Goal: Information Seeking & Learning: Learn about a topic

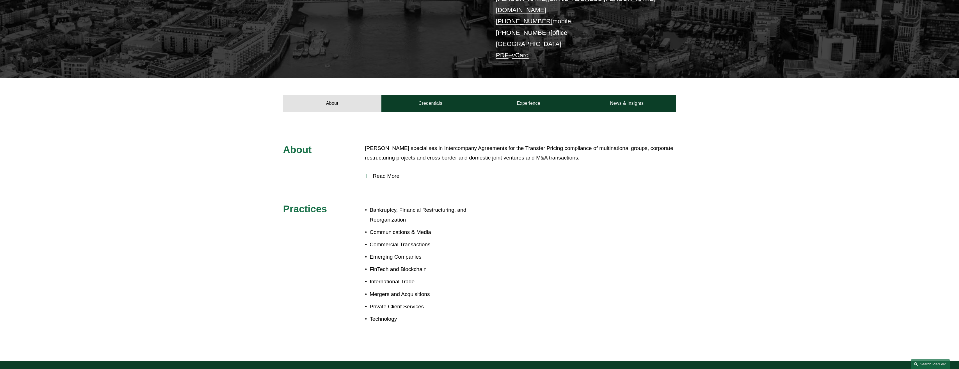
scroll to position [140, 0]
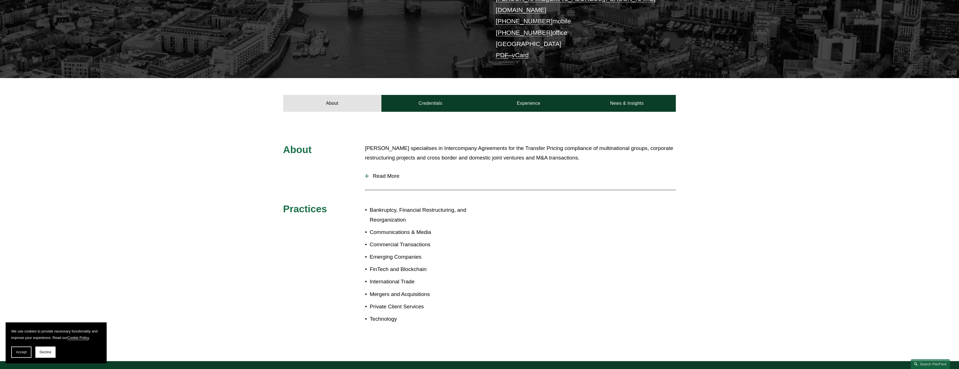
click at [384, 173] on span "Read More" at bounding box center [522, 176] width 307 height 6
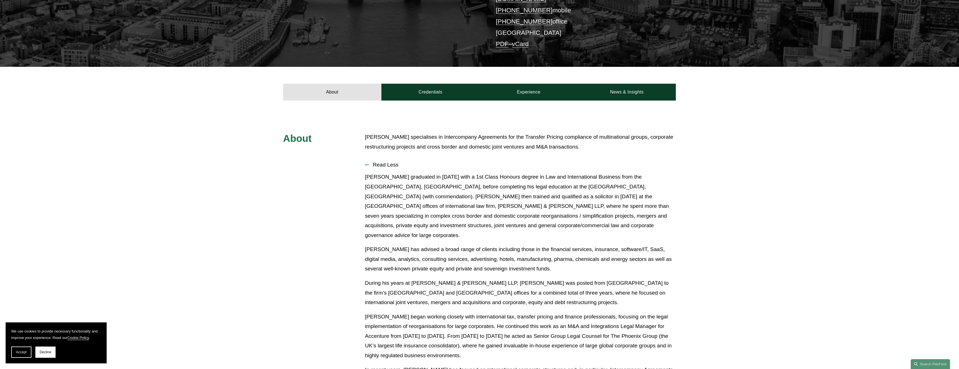
scroll to position [92, 0]
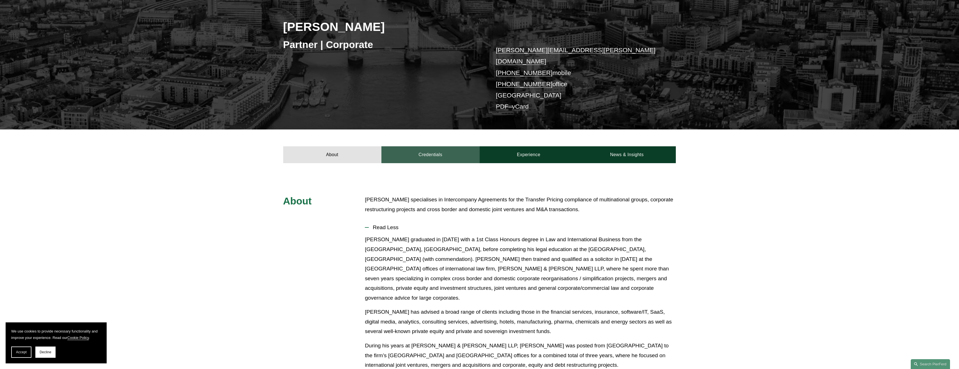
click at [421, 146] on link "Credentials" at bounding box center [430, 154] width 98 height 17
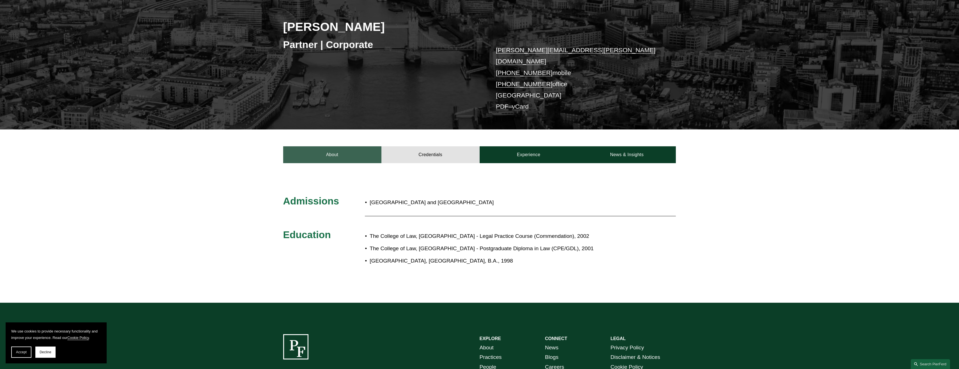
drag, startPoint x: 339, startPoint y: 147, endPoint x: 371, endPoint y: 147, distance: 32.3
click at [339, 147] on link "About" at bounding box center [332, 154] width 98 height 17
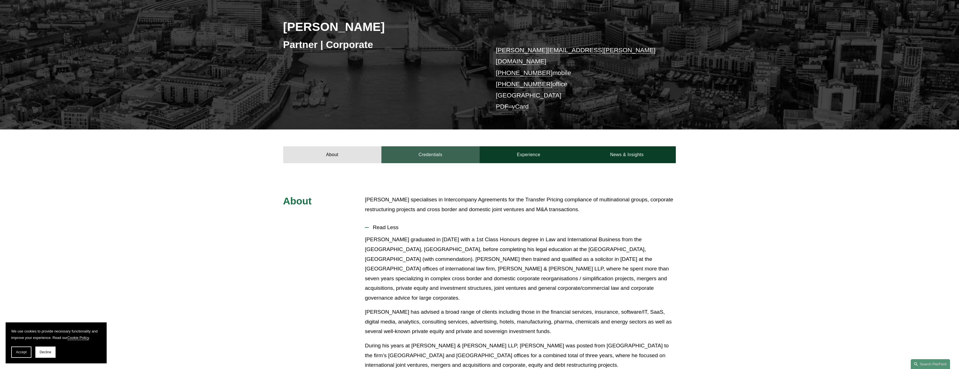
click at [423, 151] on link "Credentials" at bounding box center [430, 154] width 98 height 17
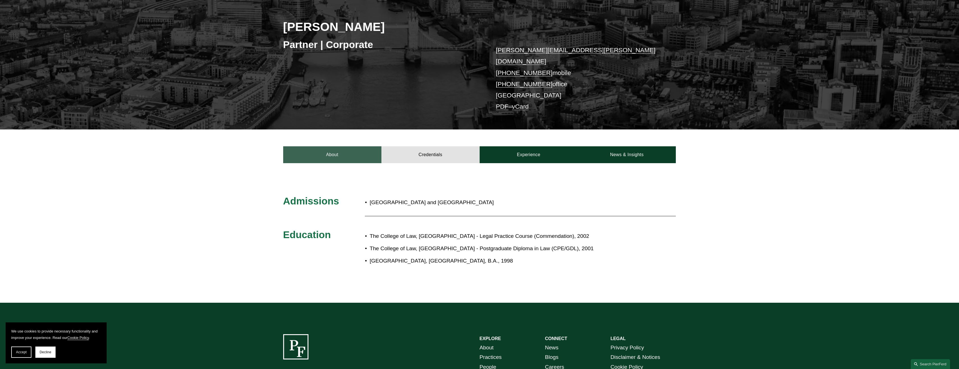
click at [352, 146] on link "About" at bounding box center [332, 154] width 98 height 17
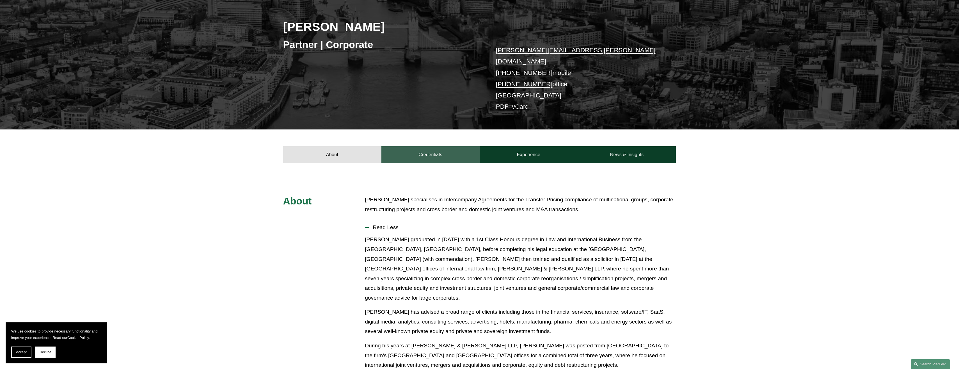
click at [411, 149] on link "Credentials" at bounding box center [430, 154] width 98 height 17
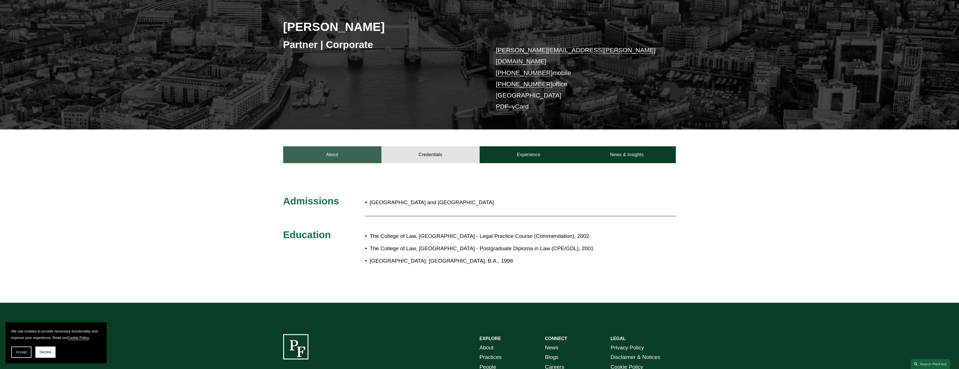
click at [362, 150] on link "About" at bounding box center [332, 154] width 98 height 17
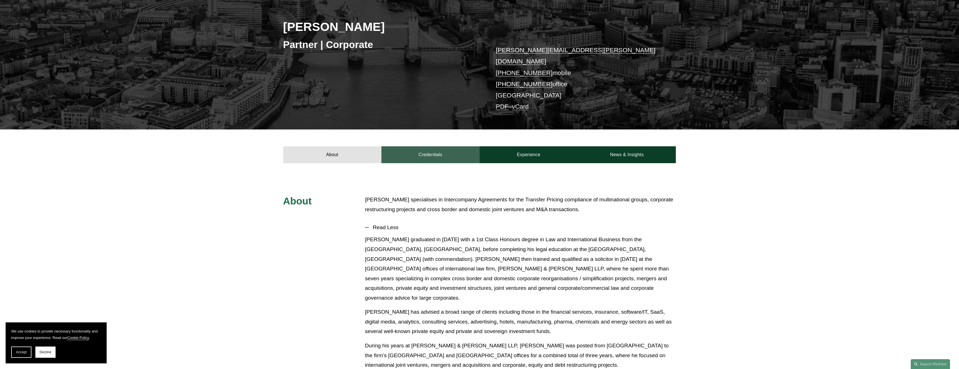
click at [424, 146] on link "Credentials" at bounding box center [430, 154] width 98 height 17
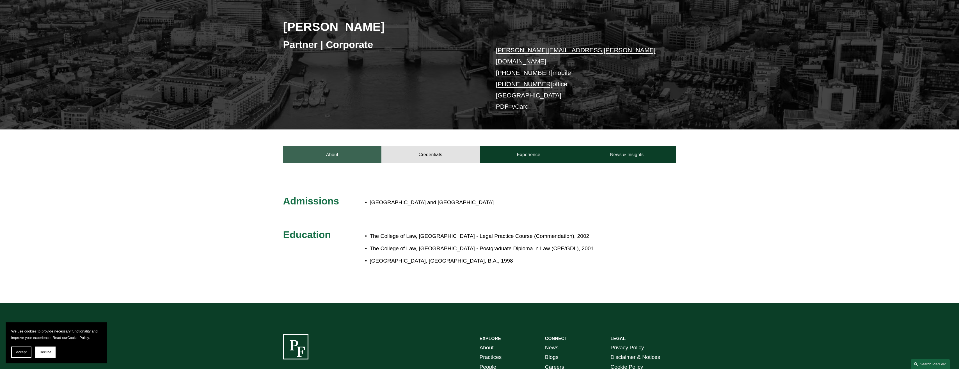
click at [342, 147] on link "About" at bounding box center [332, 154] width 98 height 17
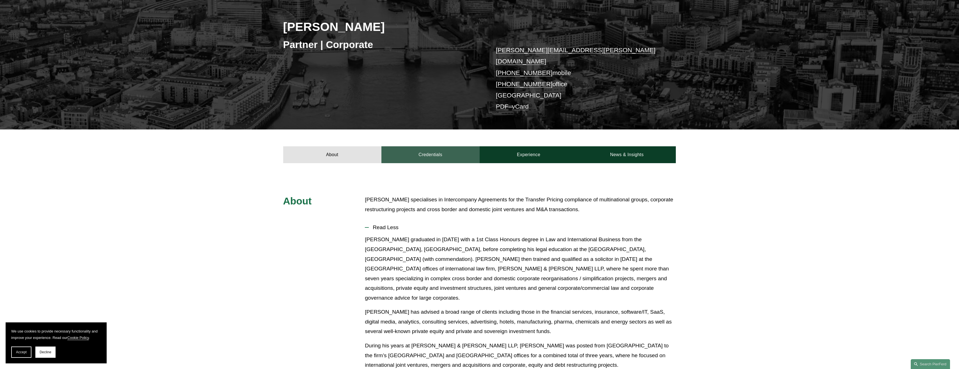
click at [450, 151] on link "Credentials" at bounding box center [430, 154] width 98 height 17
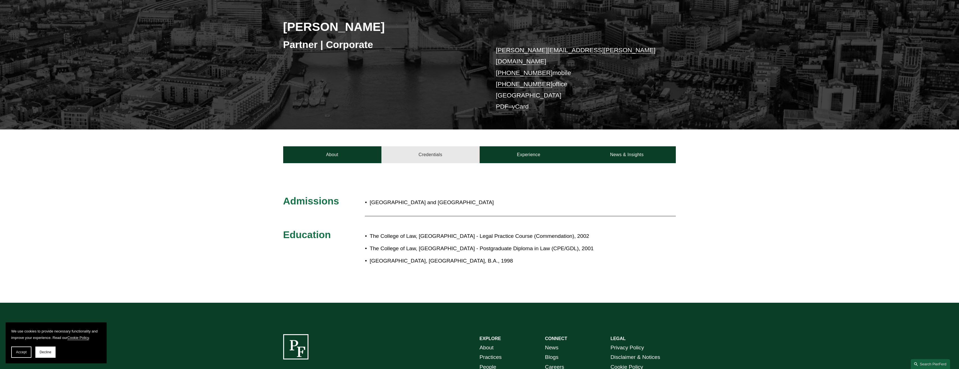
click at [443, 148] on link "Credentials" at bounding box center [430, 154] width 98 height 17
click at [345, 148] on link "About" at bounding box center [332, 154] width 98 height 17
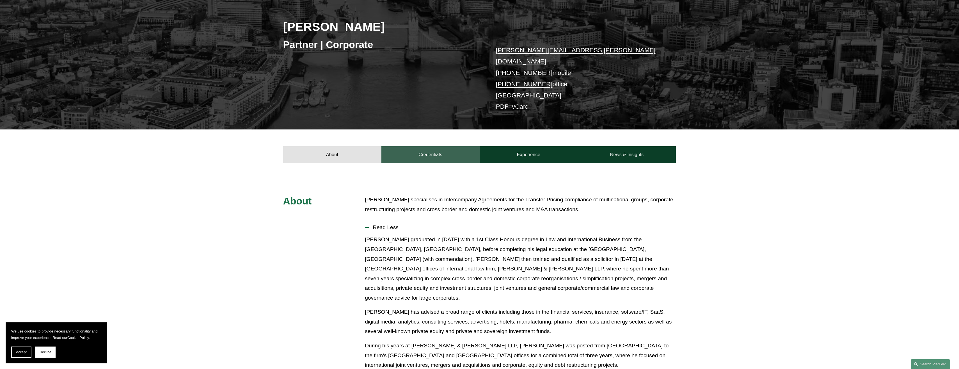
click at [418, 153] on link "Credentials" at bounding box center [430, 154] width 98 height 17
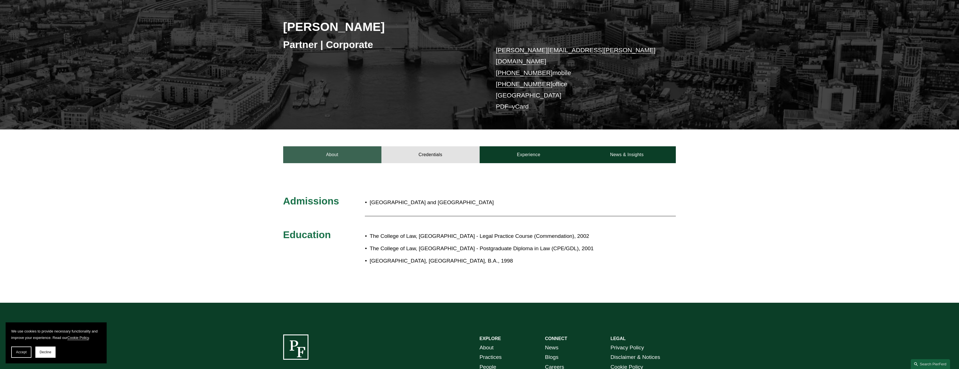
click at [349, 146] on link "About" at bounding box center [332, 154] width 98 height 17
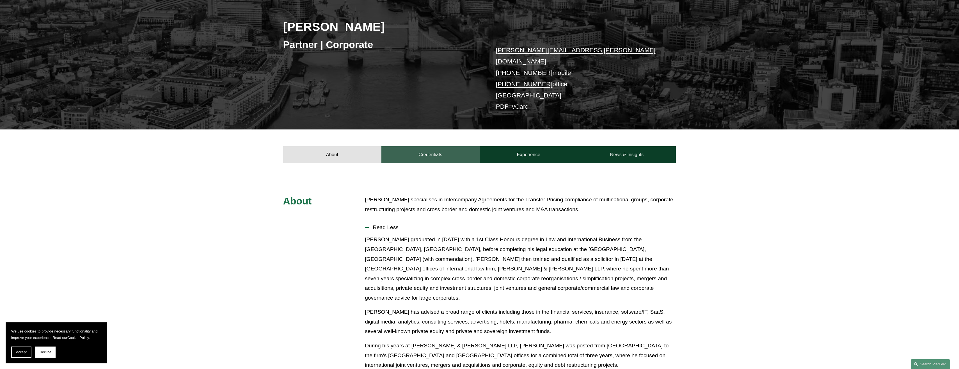
click at [397, 146] on link "Credentials" at bounding box center [430, 154] width 98 height 17
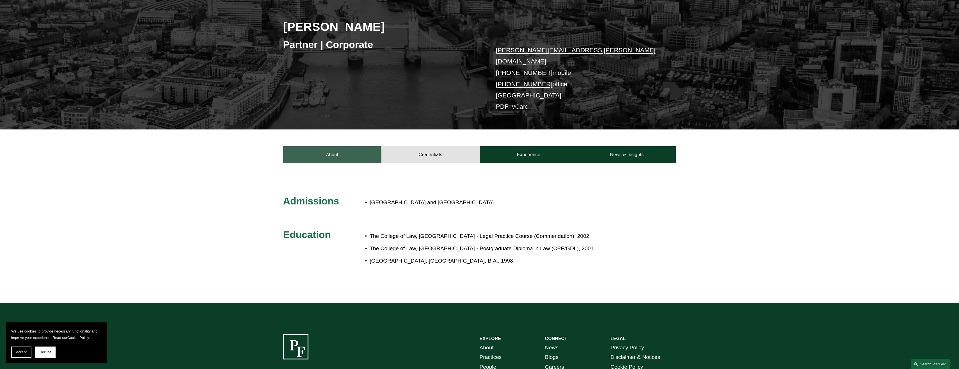
click at [354, 152] on link "About" at bounding box center [332, 154] width 98 height 17
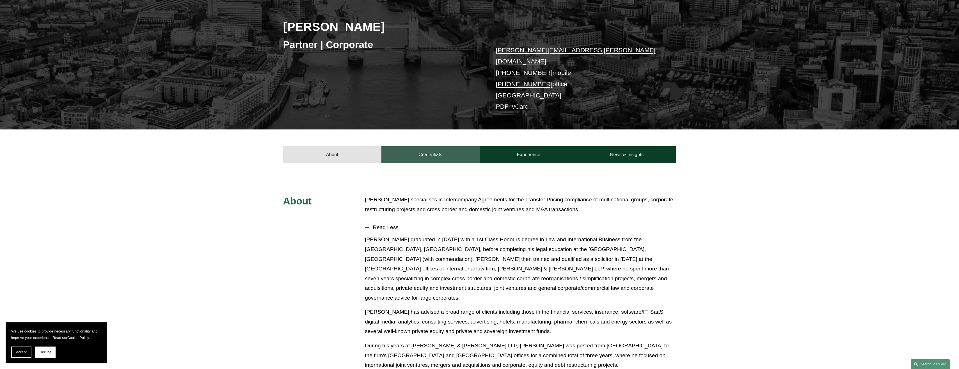
click at [406, 148] on link "Credentials" at bounding box center [430, 154] width 98 height 17
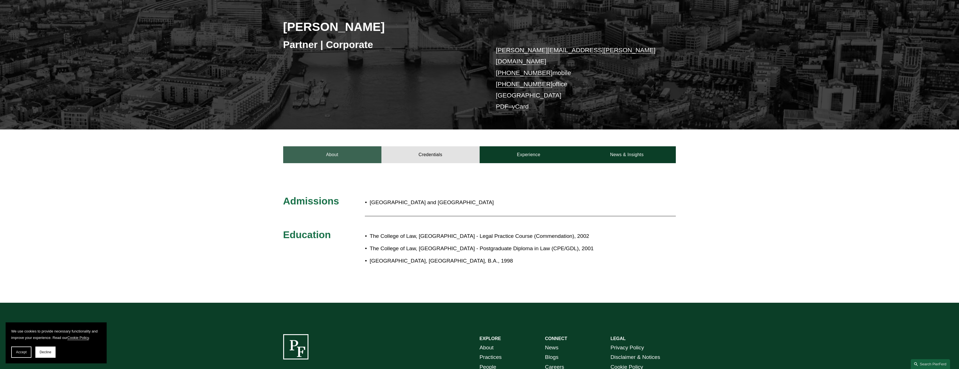
click at [344, 146] on link "About" at bounding box center [332, 154] width 98 height 17
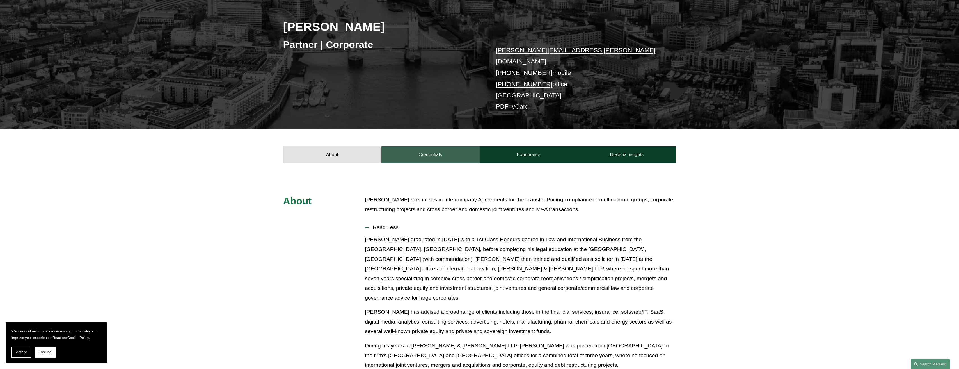
click at [407, 147] on link "Credentials" at bounding box center [430, 154] width 98 height 17
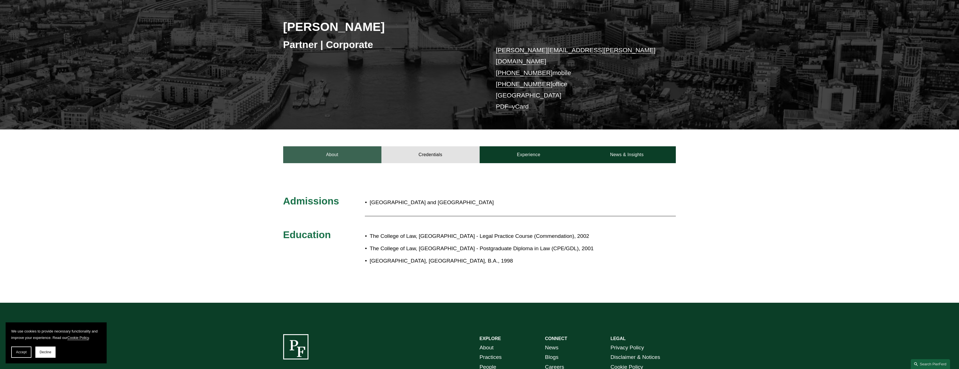
click at [355, 148] on link "About" at bounding box center [332, 154] width 98 height 17
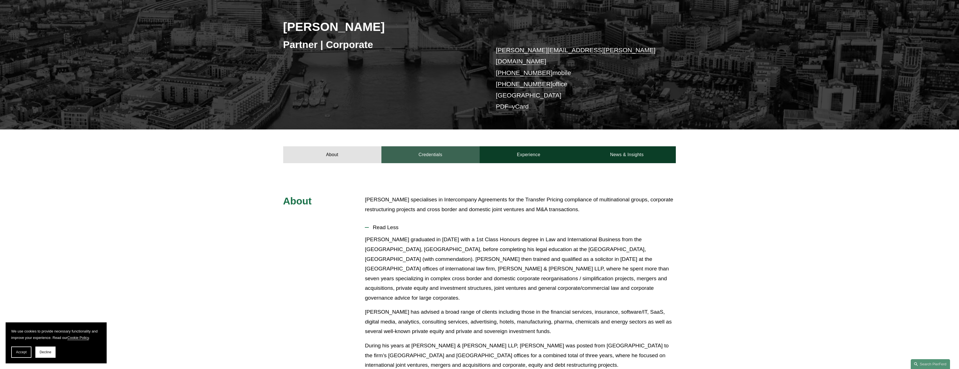
click at [395, 146] on link "Credentials" at bounding box center [430, 154] width 98 height 17
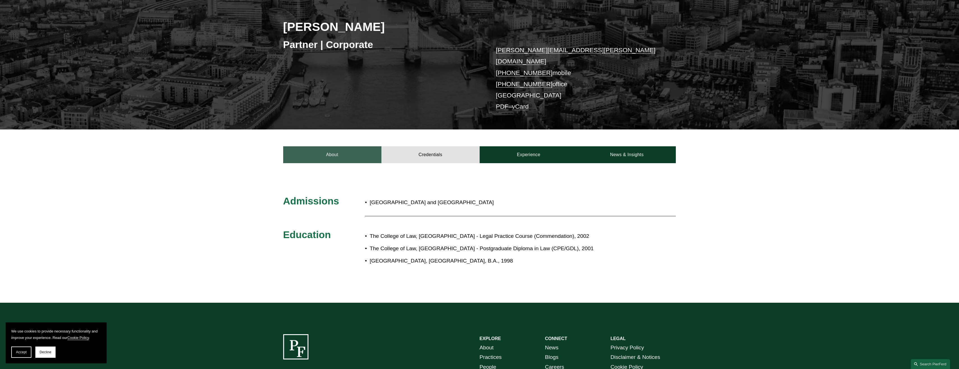
click at [366, 146] on link "About" at bounding box center [332, 154] width 98 height 17
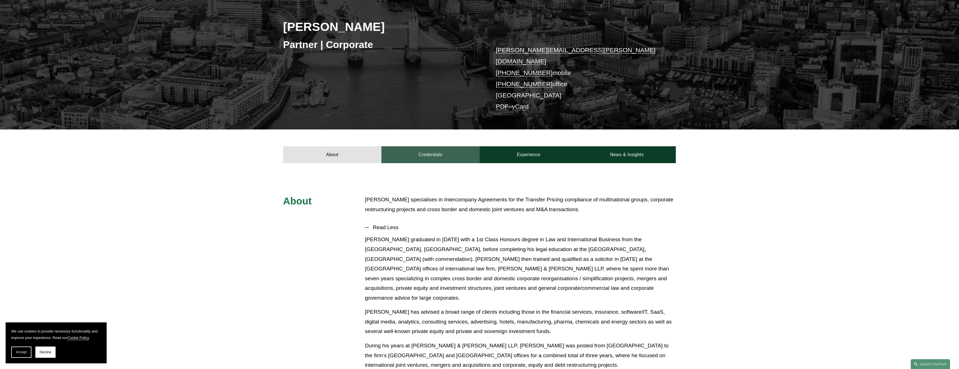
click at [411, 146] on link "Credentials" at bounding box center [430, 154] width 98 height 17
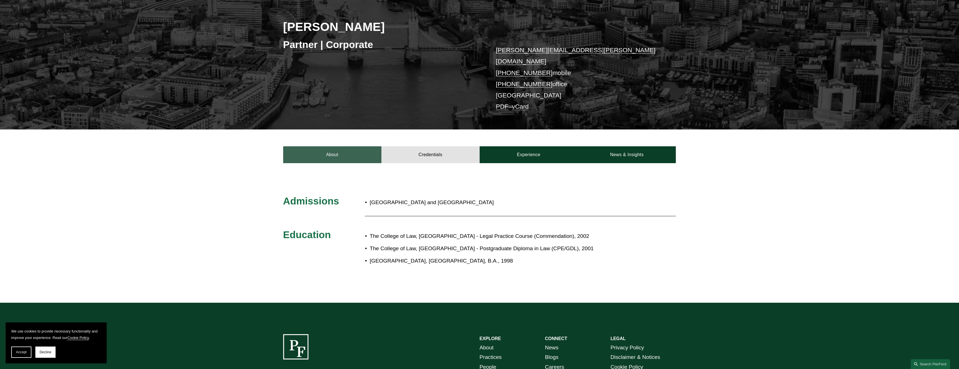
click at [341, 150] on link "About" at bounding box center [332, 154] width 98 height 17
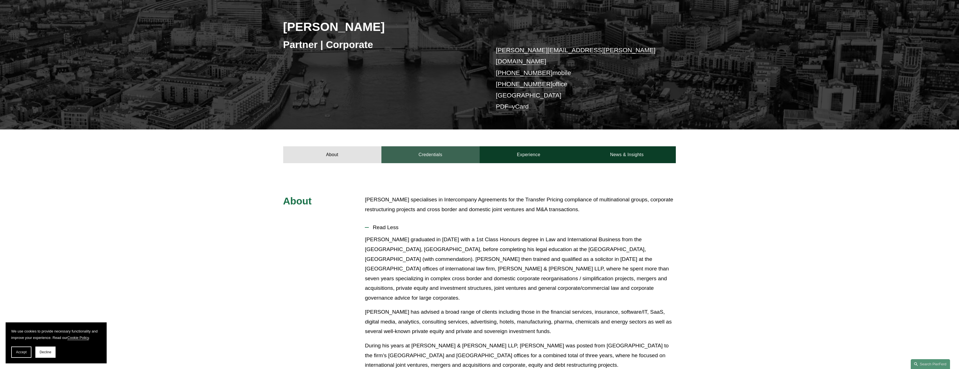
click at [433, 147] on link "Credentials" at bounding box center [430, 154] width 98 height 17
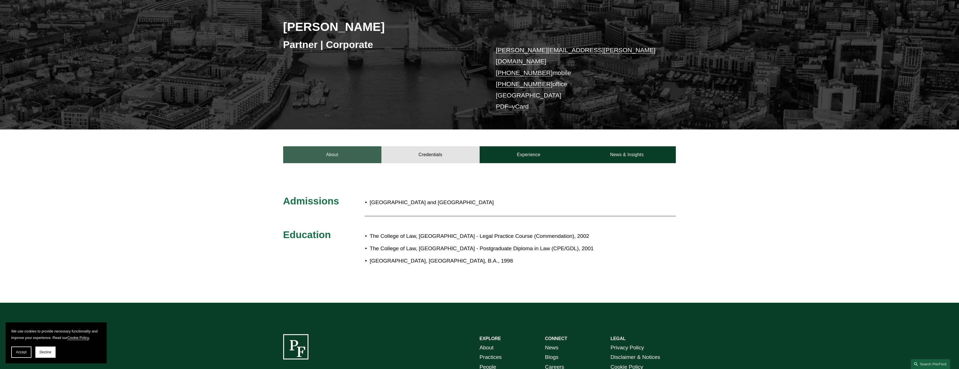
drag, startPoint x: 355, startPoint y: 150, endPoint x: 377, endPoint y: 148, distance: 21.9
click at [355, 149] on link "About" at bounding box center [332, 154] width 98 height 17
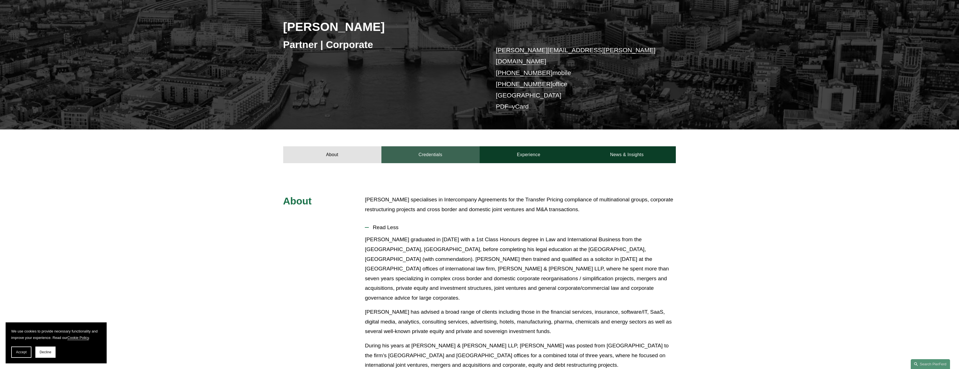
click at [420, 150] on link "Credentials" at bounding box center [430, 154] width 98 height 17
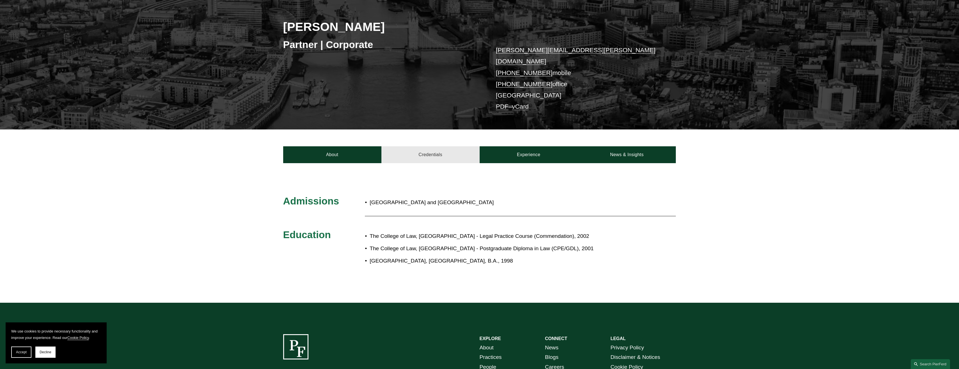
click at [420, 150] on link "Credentials" at bounding box center [430, 154] width 98 height 17
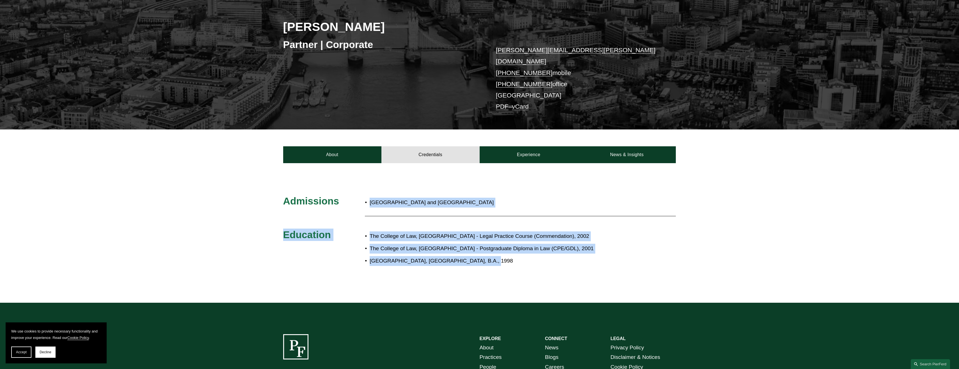
drag, startPoint x: 365, startPoint y: 191, endPoint x: 499, endPoint y: 252, distance: 146.7
click at [499, 252] on div "Admissions [GEOGRAPHIC_DATA] and [GEOGRAPHIC_DATA] Education The College of Law…" at bounding box center [479, 233] width 959 height 76
click at [499, 256] on p "[GEOGRAPHIC_DATA], [GEOGRAPHIC_DATA], B.A., 1998" at bounding box center [498, 261] width 257 height 10
drag, startPoint x: 484, startPoint y: 249, endPoint x: 272, endPoint y: 188, distance: 220.0
click at [272, 195] on div "Admissions [GEOGRAPHIC_DATA] and [GEOGRAPHIC_DATA] Education The College of Law…" at bounding box center [479, 233] width 959 height 76
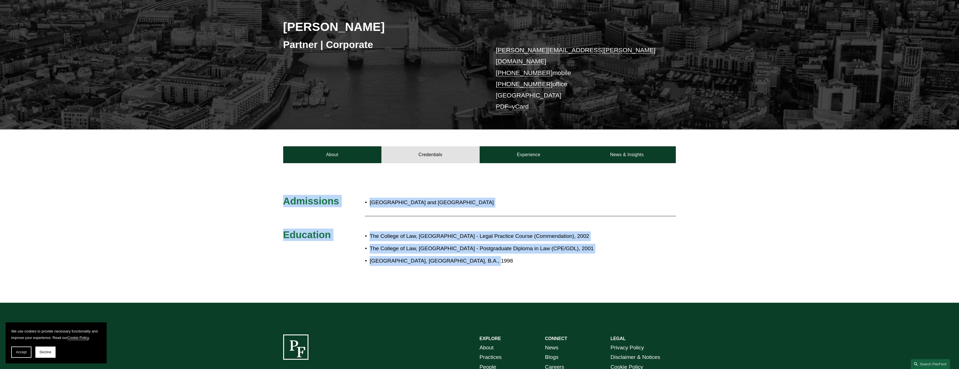
click at [272, 195] on div "Admissions [GEOGRAPHIC_DATA] and [GEOGRAPHIC_DATA] Education The College of Law…" at bounding box center [479, 233] width 959 height 76
drag, startPoint x: 272, startPoint y: 188, endPoint x: 519, endPoint y: 254, distance: 255.7
click at [519, 254] on div "Admissions [GEOGRAPHIC_DATA] and [GEOGRAPHIC_DATA] Education The College of Law…" at bounding box center [479, 233] width 959 height 76
click at [519, 256] on p "[GEOGRAPHIC_DATA], [GEOGRAPHIC_DATA], B.A., 1998" at bounding box center [498, 261] width 257 height 10
drag, startPoint x: 519, startPoint y: 254, endPoint x: 274, endPoint y: 191, distance: 253.0
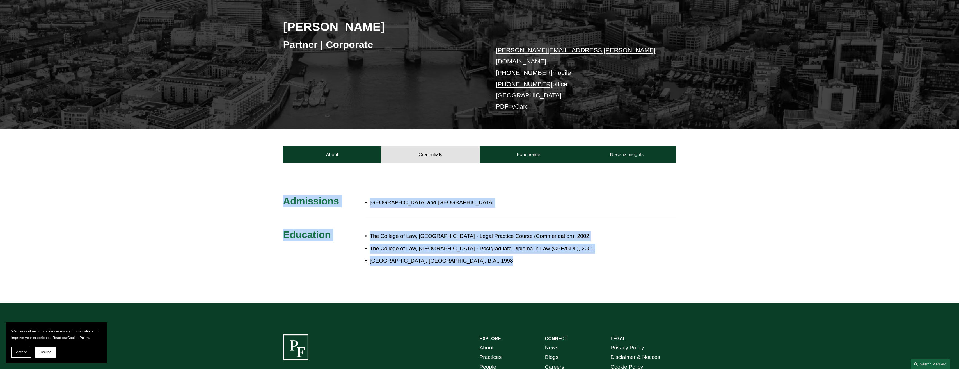
click at [274, 195] on div "Admissions [GEOGRAPHIC_DATA] and [GEOGRAPHIC_DATA] Education The College of Law…" at bounding box center [479, 233] width 959 height 76
drag, startPoint x: 274, startPoint y: 191, endPoint x: 527, endPoint y: 258, distance: 261.7
click at [527, 258] on div "Admissions [GEOGRAPHIC_DATA] and [GEOGRAPHIC_DATA] Education The College of Law…" at bounding box center [479, 233] width 959 height 76
click at [511, 256] on p "[GEOGRAPHIC_DATA], [GEOGRAPHIC_DATA], B.A., 1998" at bounding box center [498, 261] width 257 height 10
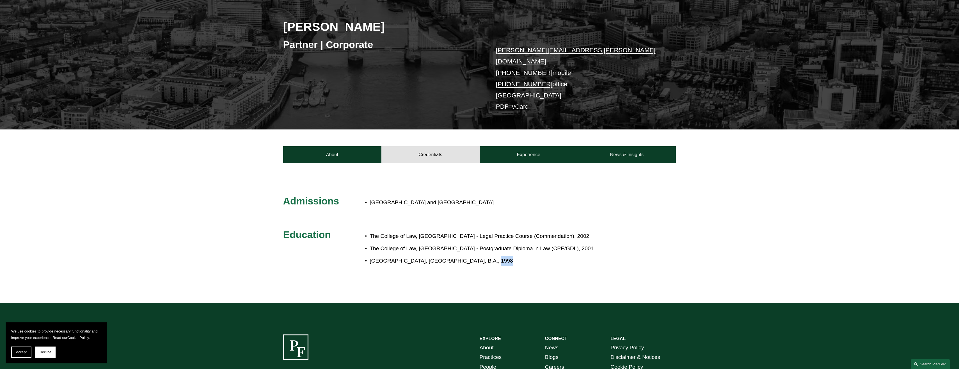
click at [511, 256] on p "[GEOGRAPHIC_DATA], [GEOGRAPHIC_DATA], B.A., 1998" at bounding box center [498, 261] width 257 height 10
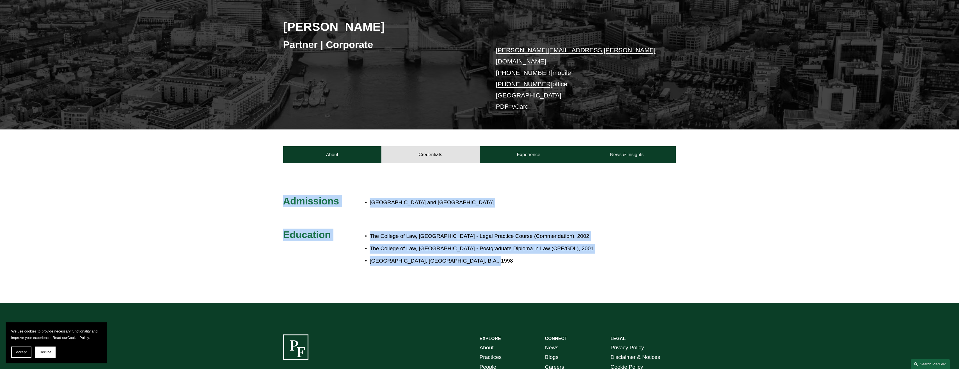
drag, startPoint x: 285, startPoint y: 193, endPoint x: 506, endPoint y: 246, distance: 227.3
click at [506, 246] on div "Admissions [GEOGRAPHIC_DATA] and [GEOGRAPHIC_DATA] Education The College of Law…" at bounding box center [479, 233] width 959 height 76
click at [506, 246] on ul "The College of Law, [GEOGRAPHIC_DATA] - Legal Practice Course (Commendation), 2…" at bounding box center [496, 248] width 262 height 35
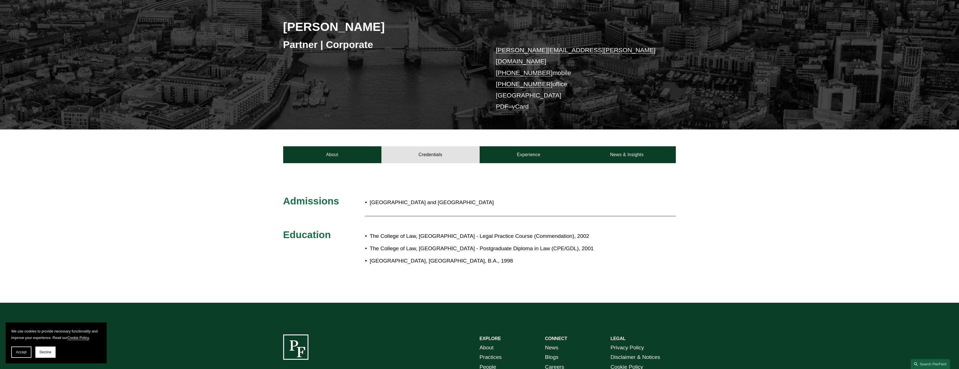
click at [507, 256] on p "[GEOGRAPHIC_DATA], [GEOGRAPHIC_DATA], B.A., 1998" at bounding box center [498, 261] width 257 height 10
click at [536, 146] on link "Experience" at bounding box center [529, 154] width 98 height 17
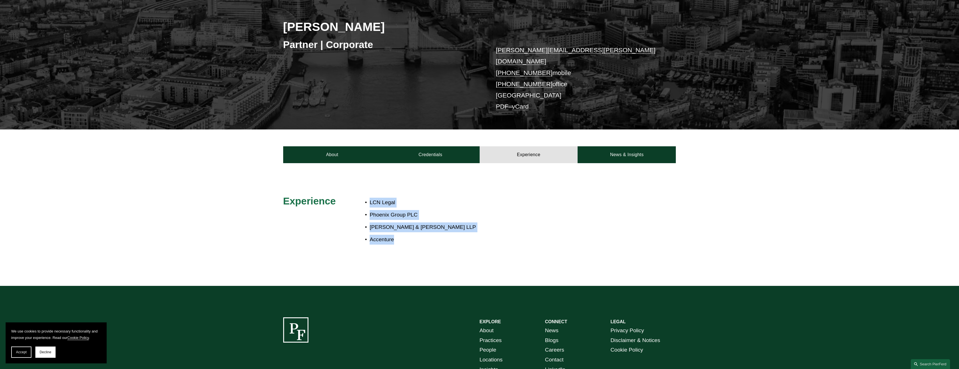
drag, startPoint x: 382, startPoint y: 196, endPoint x: 429, endPoint y: 235, distance: 60.9
click at [429, 235] on div "Experience LCN Legal Phoenix Group PLC [PERSON_NAME] & [PERSON_NAME] LLP Accent…" at bounding box center [479, 224] width 959 height 59
click at [429, 235] on p "Accenture" at bounding box center [498, 240] width 257 height 10
drag, startPoint x: 430, startPoint y: 233, endPoint x: 372, endPoint y: 187, distance: 73.7
click at [372, 195] on div "LCN Legal Phoenix Group PLC [PERSON_NAME] & [PERSON_NAME] LLP Accenture" at bounding box center [496, 221] width 262 height 52
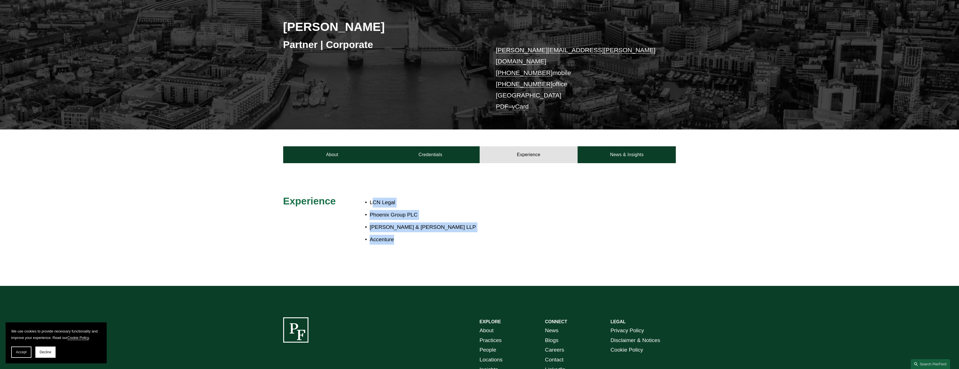
click at [372, 195] on div "LCN Legal Phoenix Group PLC [PERSON_NAME] & [PERSON_NAME] LLP Accenture" at bounding box center [496, 221] width 262 height 52
drag, startPoint x: 372, startPoint y: 188, endPoint x: 400, endPoint y: 244, distance: 62.6
click at [400, 244] on div "LCN Legal Phoenix Group PLC [PERSON_NAME] & [PERSON_NAME] LLP Accenture" at bounding box center [496, 224] width 262 height 59
click at [401, 243] on div "LCN Legal Phoenix Group PLC [PERSON_NAME] & [PERSON_NAME] LLP Accenture" at bounding box center [496, 224] width 262 height 59
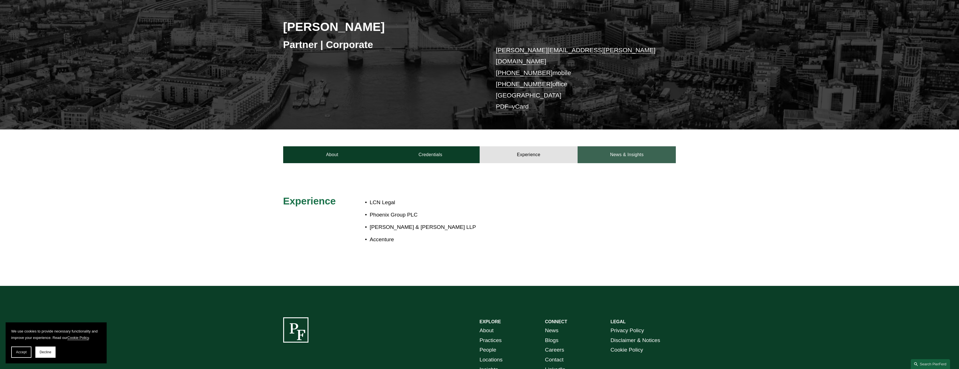
click at [640, 146] on link "News & Insights" at bounding box center [627, 154] width 98 height 17
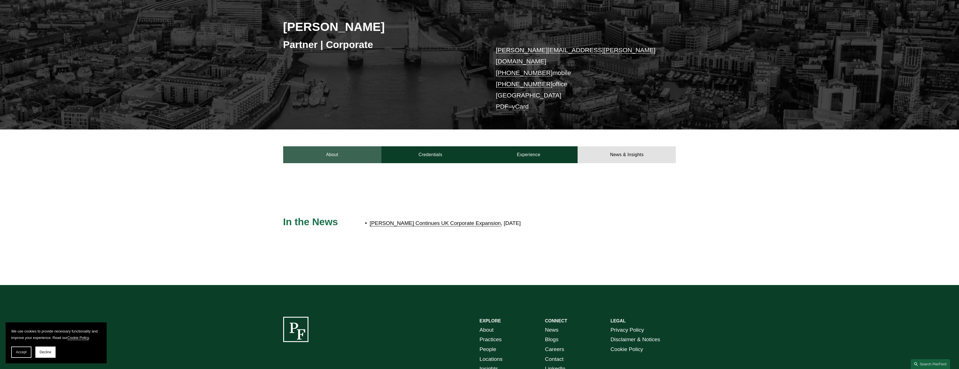
click at [302, 146] on link "About" at bounding box center [332, 154] width 98 height 17
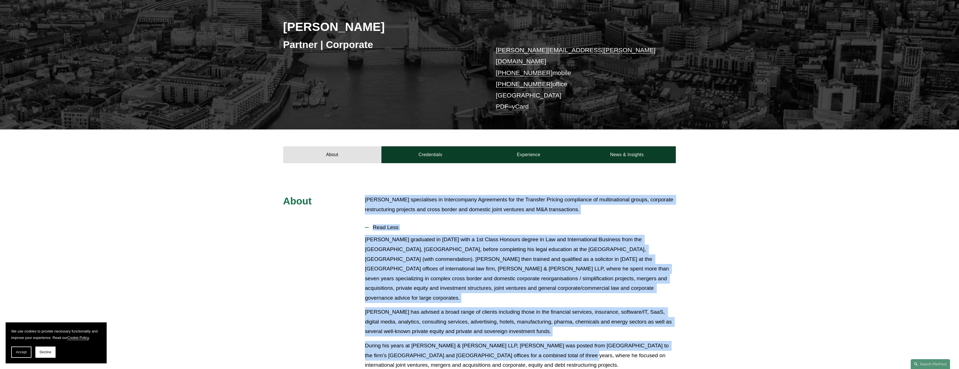
drag, startPoint x: 380, startPoint y: 202, endPoint x: 543, endPoint y: 336, distance: 211.3
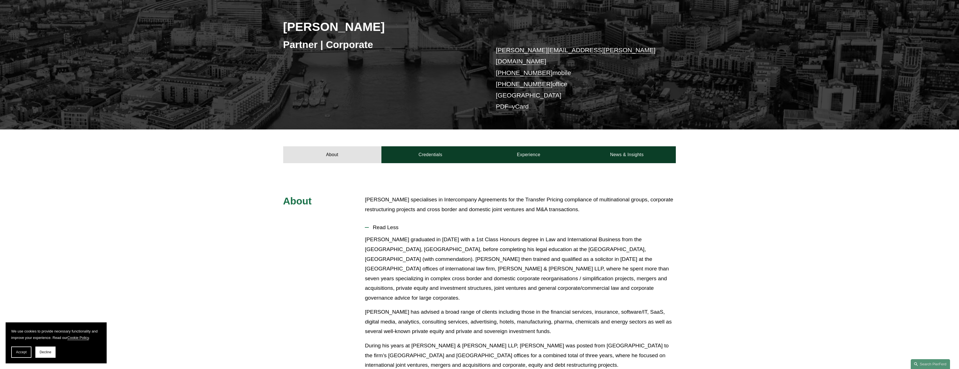
drag, startPoint x: 543, startPoint y: 336, endPoint x: 554, endPoint y: 341, distance: 11.3
click at [554, 341] on p "During his years at [PERSON_NAME] & [PERSON_NAME] LLP, [PERSON_NAME] was posted…" at bounding box center [520, 355] width 311 height 29
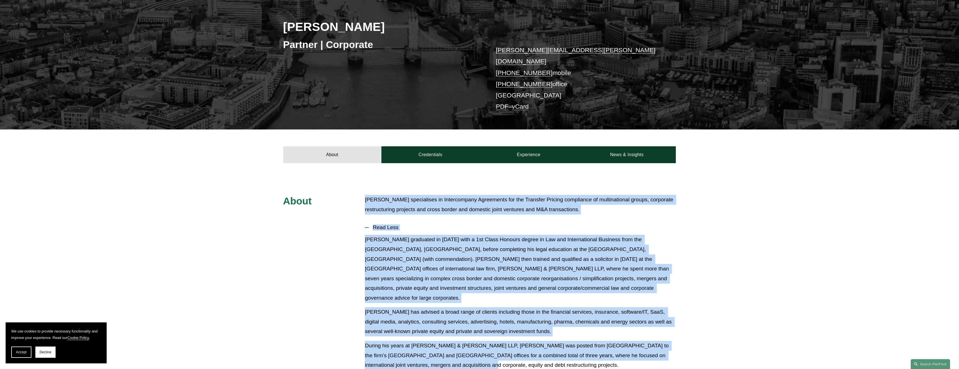
drag, startPoint x: 550, startPoint y: 343, endPoint x: 358, endPoint y: 189, distance: 246.4
drag, startPoint x: 358, startPoint y: 189, endPoint x: 367, endPoint y: 193, distance: 9.9
drag, startPoint x: 369, startPoint y: 191, endPoint x: 453, endPoint y: 344, distance: 174.6
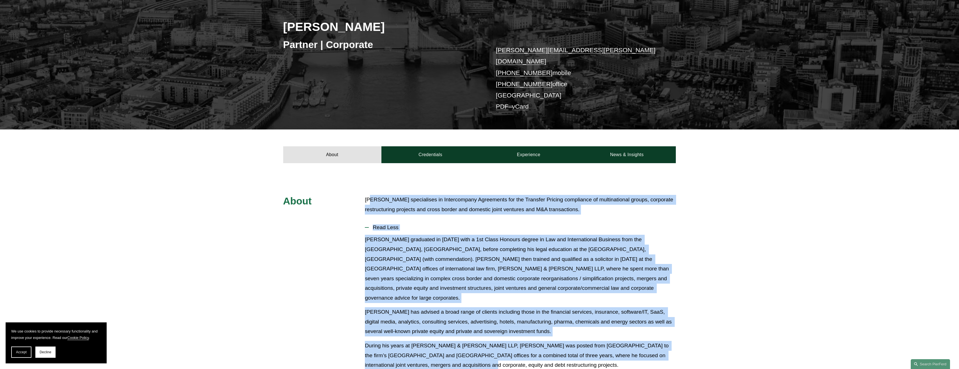
click at [453, 344] on p "During his years at [PERSON_NAME] & [PERSON_NAME] LLP, [PERSON_NAME] was posted…" at bounding box center [520, 355] width 311 height 29
drag, startPoint x: 455, startPoint y: 343, endPoint x: 358, endPoint y: 194, distance: 178.2
drag, startPoint x: 358, startPoint y: 194, endPoint x: 364, endPoint y: 188, distance: 7.9
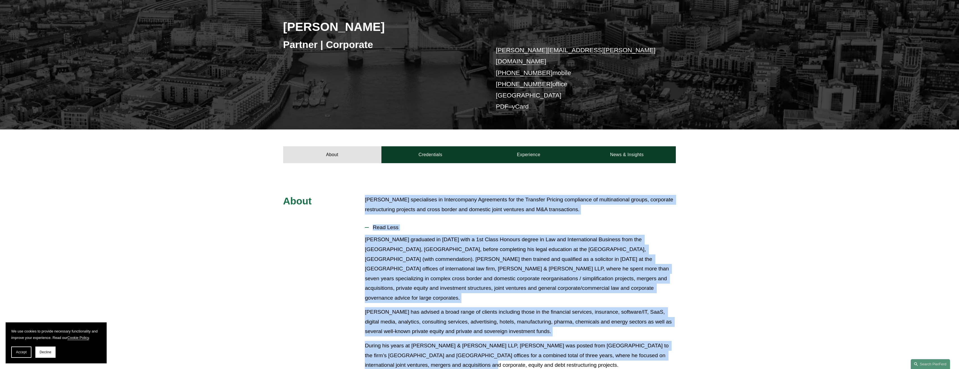
drag, startPoint x: 367, startPoint y: 187, endPoint x: 475, endPoint y: 337, distance: 185.0
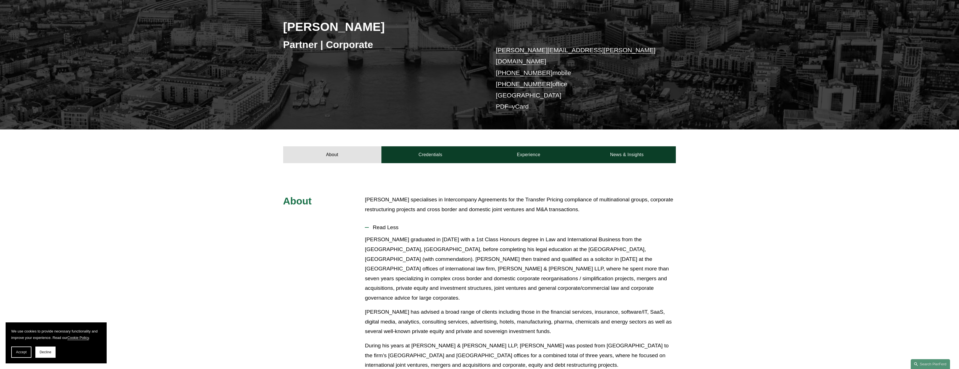
drag, startPoint x: 475, startPoint y: 337, endPoint x: 478, endPoint y: 352, distance: 15.2
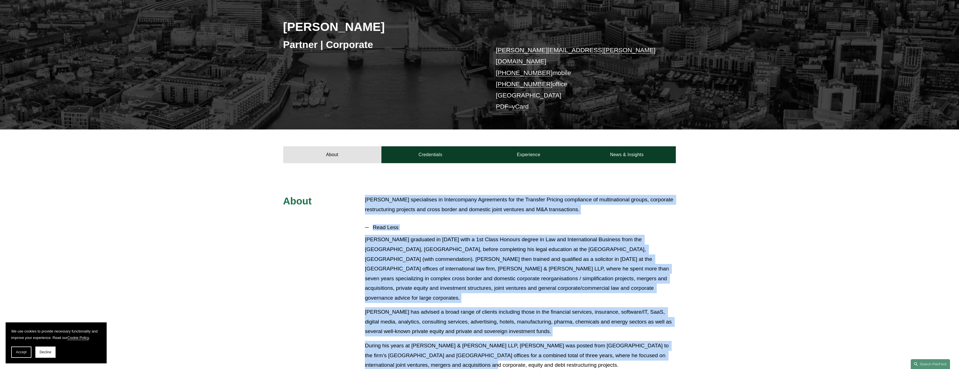
drag, startPoint x: 463, startPoint y: 345, endPoint x: 360, endPoint y: 190, distance: 185.9
drag, startPoint x: 360, startPoint y: 190, endPoint x: 368, endPoint y: 187, distance: 8.2
click at [368, 195] on p "[PERSON_NAME] specialises in Intercompany Agreements for the Transfer Pricing c…" at bounding box center [520, 204] width 311 height 19
drag, startPoint x: 366, startPoint y: 188, endPoint x: 486, endPoint y: 346, distance: 198.5
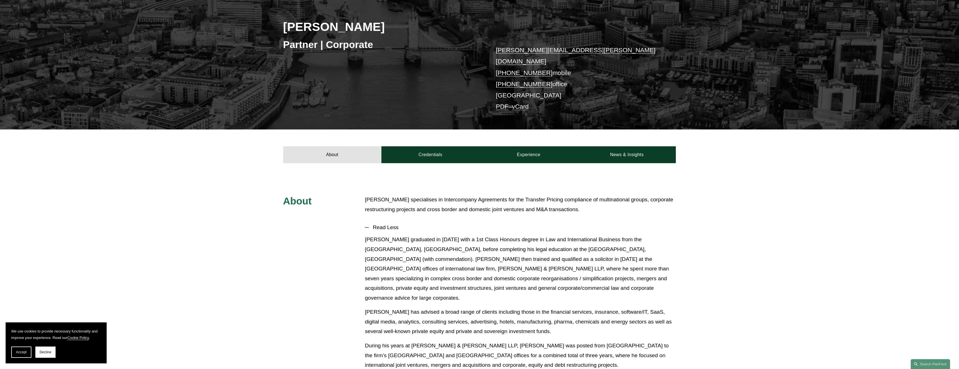
click at [365, 195] on p "[PERSON_NAME] specialises in Intercompany Agreements for the Transfer Pricing c…" at bounding box center [520, 204] width 311 height 19
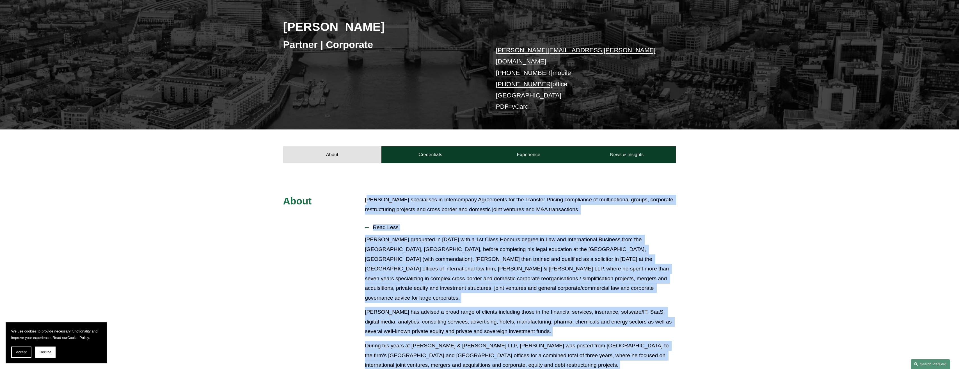
scroll to position [213, 0]
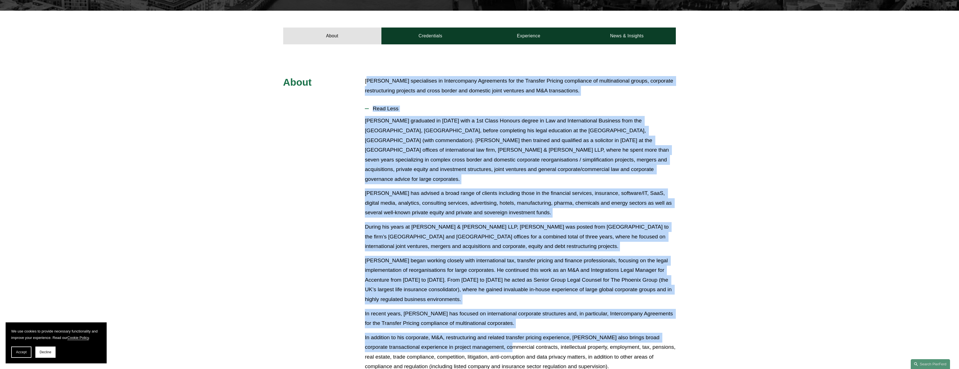
drag, startPoint x: 366, startPoint y: 192, endPoint x: 512, endPoint y: 383, distance: 241.0
click at [512, 368] on html "We use cookies to provide necessary functionality and improve your experience. …" at bounding box center [479, 267] width 959 height 955
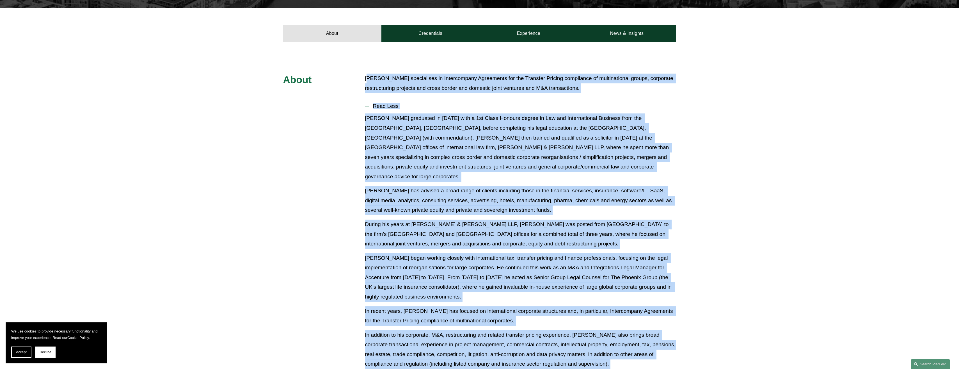
click at [487, 306] on p "In recent years, [PERSON_NAME] has focused on international corporate structure…" at bounding box center [520, 315] width 311 height 19
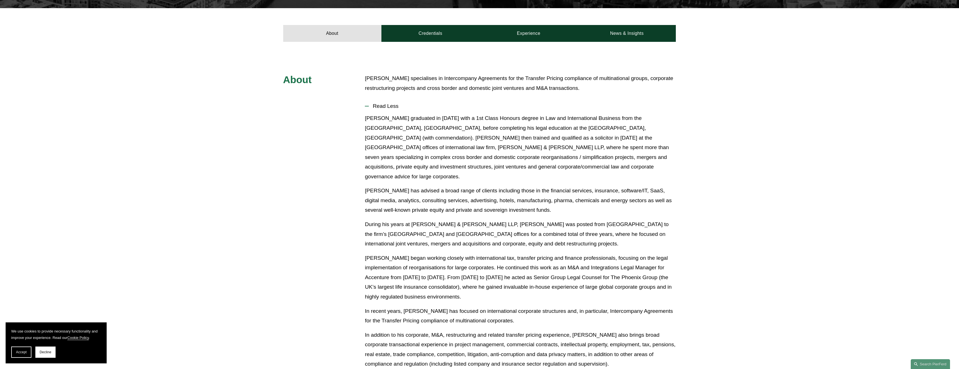
click at [491, 286] on div "[PERSON_NAME] graduated in [DATE] with a 1st Class Honours degree in Law and In…" at bounding box center [520, 261] width 311 height 297
click at [491, 283] on div "[PERSON_NAME] graduated in [DATE] with a 1st Class Honours degree in Law and In…" at bounding box center [520, 261] width 311 height 297
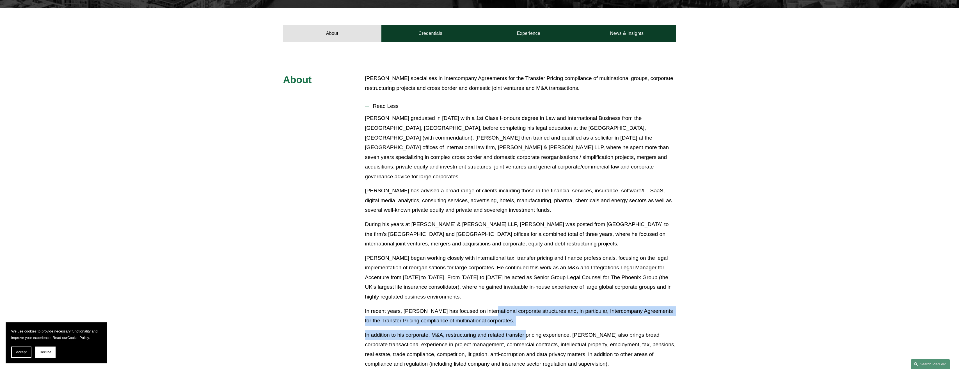
drag, startPoint x: 491, startPoint y: 283, endPoint x: 524, endPoint y: 320, distance: 49.1
click at [524, 320] on div "[PERSON_NAME] graduated in [DATE] with a 1st Class Honours degree in Law and In…" at bounding box center [520, 261] width 311 height 297
click at [524, 330] on p "In addition to his corporate, M&A, restructuring and related transfer pricing e…" at bounding box center [520, 349] width 311 height 39
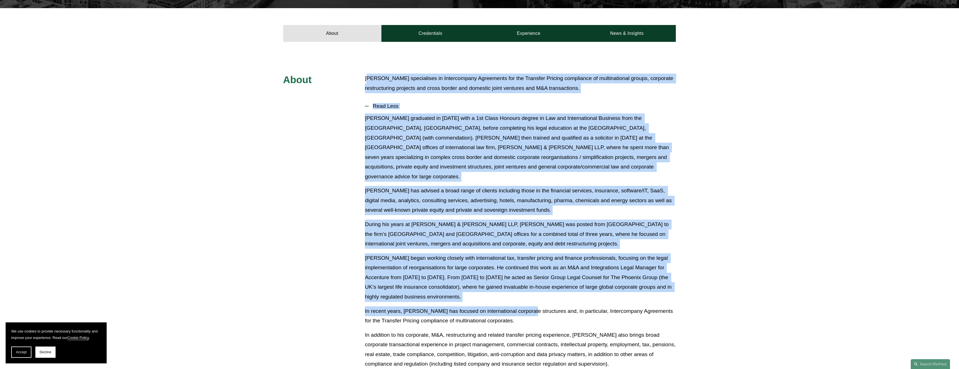
drag, startPoint x: 525, startPoint y: 295, endPoint x: 367, endPoint y: 72, distance: 273.8
click at [367, 74] on div "About [PERSON_NAME] specialises in Intercompany Agreements for the Transfer Pri…" at bounding box center [479, 314] width 959 height 481
click at [368, 74] on p "[PERSON_NAME] specialises in Intercompany Agreements for the Transfer Pricing c…" at bounding box center [520, 83] width 311 height 19
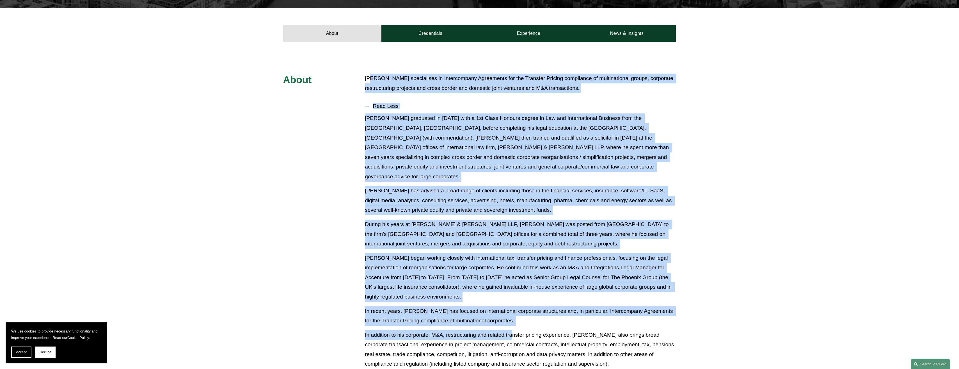
drag, startPoint x: 369, startPoint y: 72, endPoint x: 514, endPoint y: 307, distance: 276.4
click at [514, 307] on div "About [PERSON_NAME] specialises in Intercompany Agreements for the Transfer Pri…" at bounding box center [479, 314] width 959 height 481
click at [514, 307] on div "[PERSON_NAME] graduated in [DATE] with a 1st Class Honours degree in Law and In…" at bounding box center [520, 261] width 311 height 297
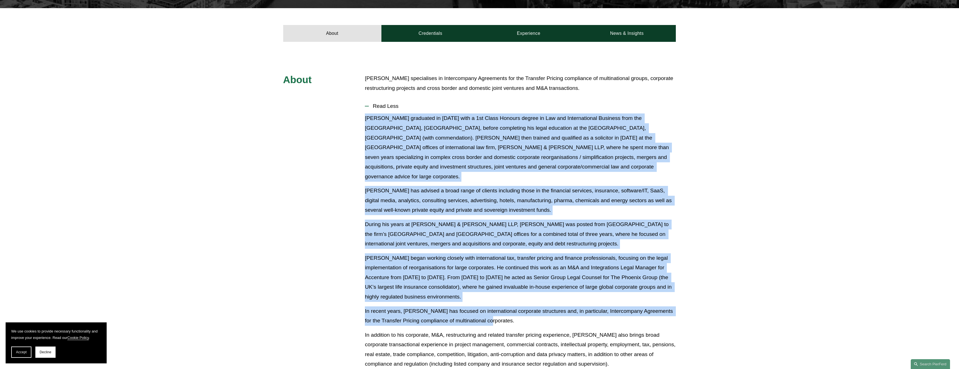
drag, startPoint x: 505, startPoint y: 302, endPoint x: 359, endPoint y: 106, distance: 244.3
click at [359, 106] on div "About [PERSON_NAME] specialises in Intercompany Agreements for the Transfer Pri…" at bounding box center [479, 314] width 959 height 481
drag, startPoint x: 359, startPoint y: 106, endPoint x: 363, endPoint y: 106, distance: 3.9
click at [362, 106] on div "About [PERSON_NAME] specialises in Intercompany Agreements for the Transfer Pri…" at bounding box center [479, 314] width 959 height 481
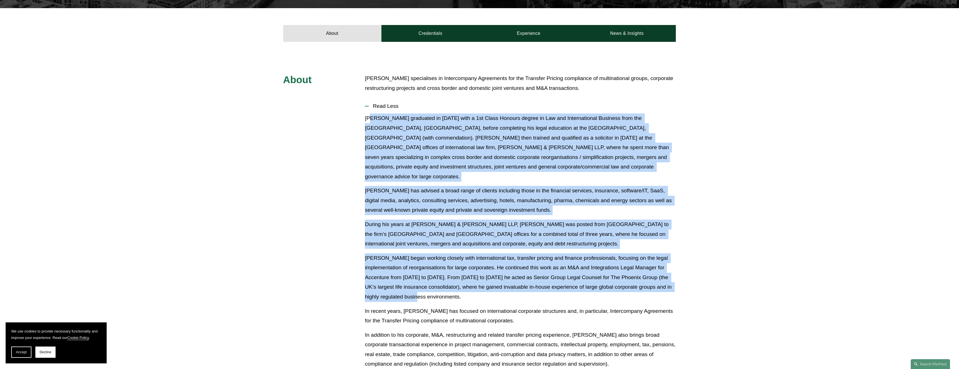
drag, startPoint x: 368, startPoint y: 109, endPoint x: 443, endPoint y: 276, distance: 182.3
click at [443, 276] on div "[PERSON_NAME] graduated in [DATE] with a 1st Class Honours degree in Law and In…" at bounding box center [520, 261] width 311 height 297
click at [443, 276] on p "[PERSON_NAME] began working closely with international tax, transfer pricing an…" at bounding box center [520, 277] width 311 height 49
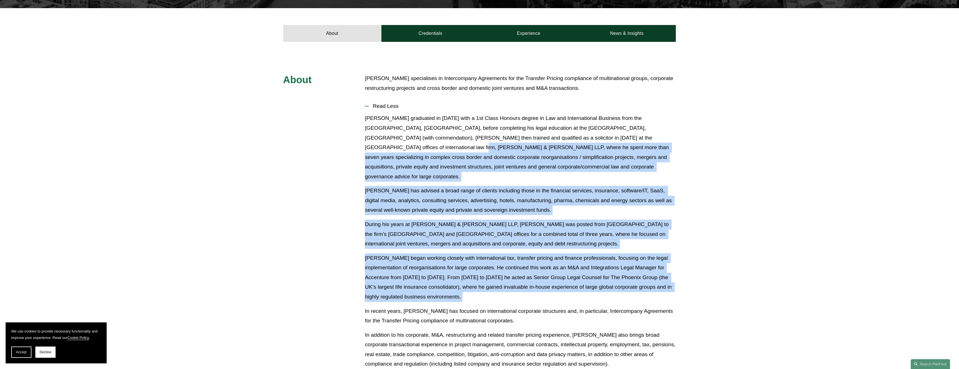
drag, startPoint x: 443, startPoint y: 276, endPoint x: 339, endPoint y: 140, distance: 171.0
click at [339, 140] on div "About [PERSON_NAME] specialises in Intercompany Agreements for the Transfer Pri…" at bounding box center [479, 314] width 959 height 481
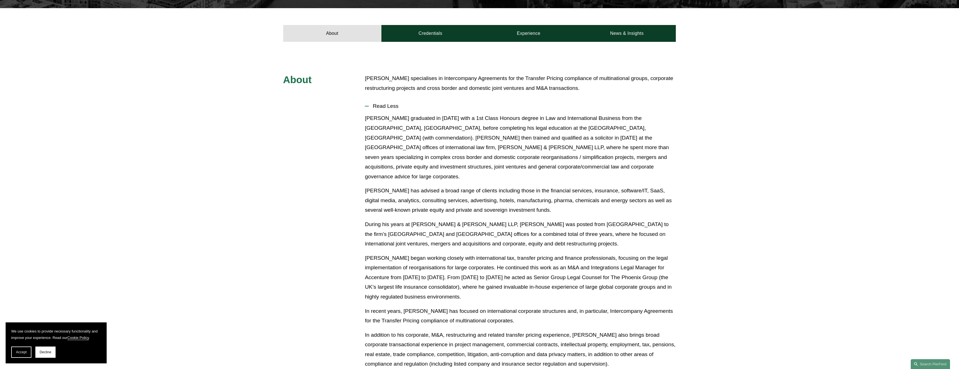
click at [417, 113] on p "[PERSON_NAME] graduated in [DATE] with a 1st Class Honours degree in Law and In…" at bounding box center [520, 147] width 311 height 68
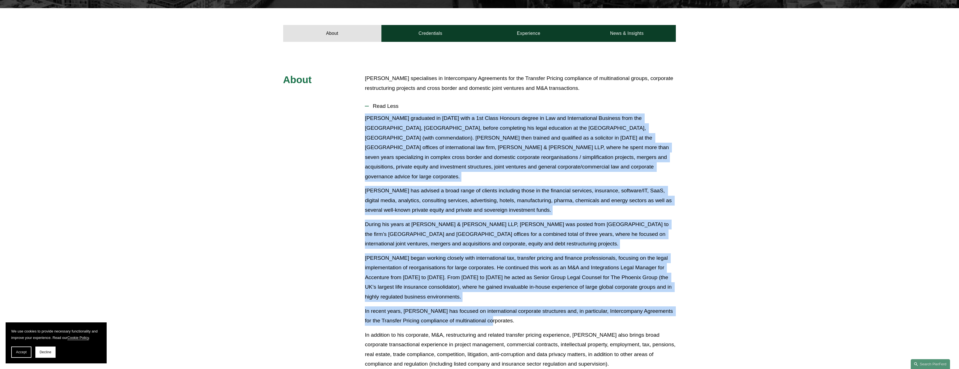
drag, startPoint x: 361, startPoint y: 93, endPoint x: 514, endPoint y: 303, distance: 258.8
click at [514, 303] on div "About [PERSON_NAME] specialises in Intercompany Agreements for the Transfer Pri…" at bounding box center [479, 314] width 959 height 481
click at [514, 306] on p "In recent years, [PERSON_NAME] has focused on international corporate structure…" at bounding box center [520, 315] width 311 height 19
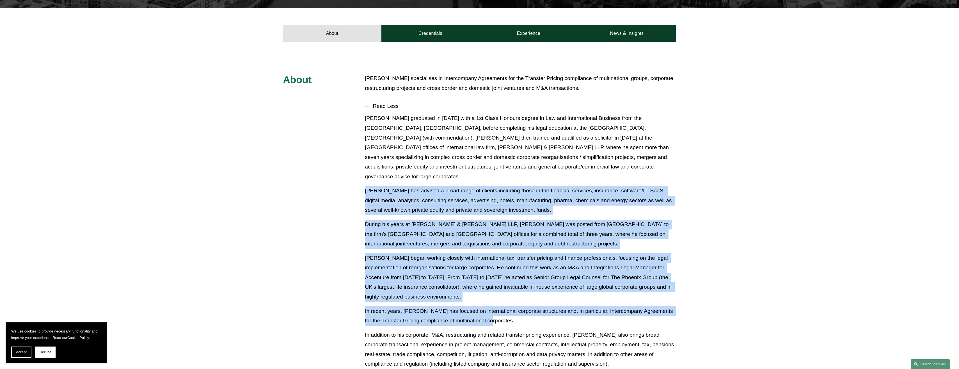
drag, startPoint x: 515, startPoint y: 305, endPoint x: 363, endPoint y: 171, distance: 202.2
click at [363, 171] on div "About [PERSON_NAME] specialises in Intercompany Agreements for the Transfer Pri…" at bounding box center [479, 314] width 959 height 481
drag, startPoint x: 363, startPoint y: 171, endPoint x: 527, endPoint y: 300, distance: 208.4
click at [527, 300] on div "About [PERSON_NAME] specialises in Intercompany Agreements for the Transfer Pri…" at bounding box center [479, 314] width 959 height 481
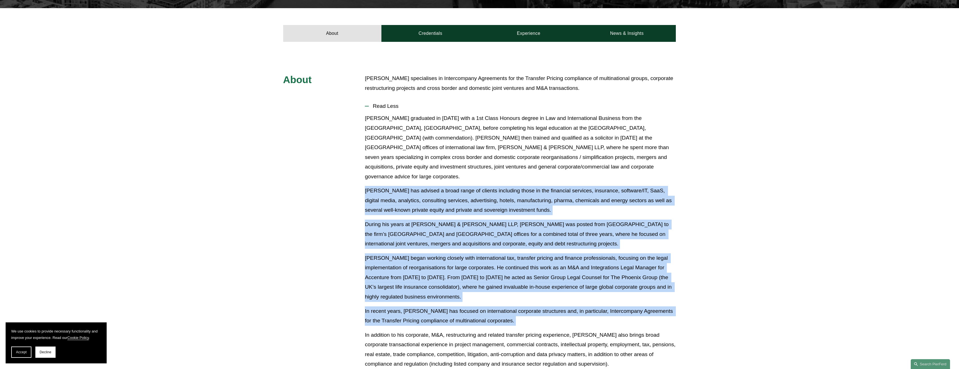
click at [527, 306] on p "In recent years, [PERSON_NAME] has focused on international corporate structure…" at bounding box center [520, 315] width 311 height 19
drag, startPoint x: 527, startPoint y: 300, endPoint x: 357, endPoint y: 171, distance: 213.2
click at [357, 171] on div "About [PERSON_NAME] specialises in Intercompany Agreements for the Transfer Pri…" at bounding box center [479, 314] width 959 height 481
drag, startPoint x: 357, startPoint y: 171, endPoint x: 522, endPoint y: 303, distance: 211.2
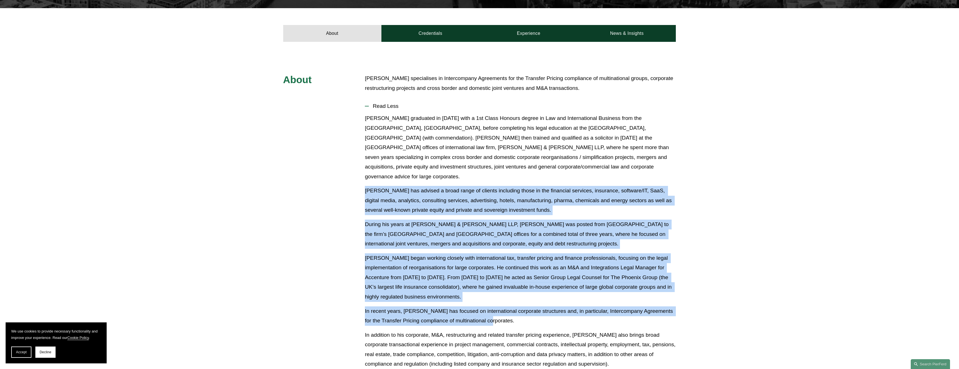
click at [522, 303] on div "About [PERSON_NAME] specialises in Intercompany Agreements for the Transfer Pri…" at bounding box center [479, 314] width 959 height 481
click at [522, 306] on p "In recent years, [PERSON_NAME] has focused on international corporate structure…" at bounding box center [520, 315] width 311 height 19
drag, startPoint x: 522, startPoint y: 303, endPoint x: 363, endPoint y: 170, distance: 206.8
click at [363, 170] on div "About [PERSON_NAME] specialises in Intercompany Agreements for the Transfer Pri…" at bounding box center [479, 314] width 959 height 481
click at [364, 171] on div "About [PERSON_NAME] specialises in Intercompany Agreements for the Transfer Pri…" at bounding box center [479, 314] width 959 height 481
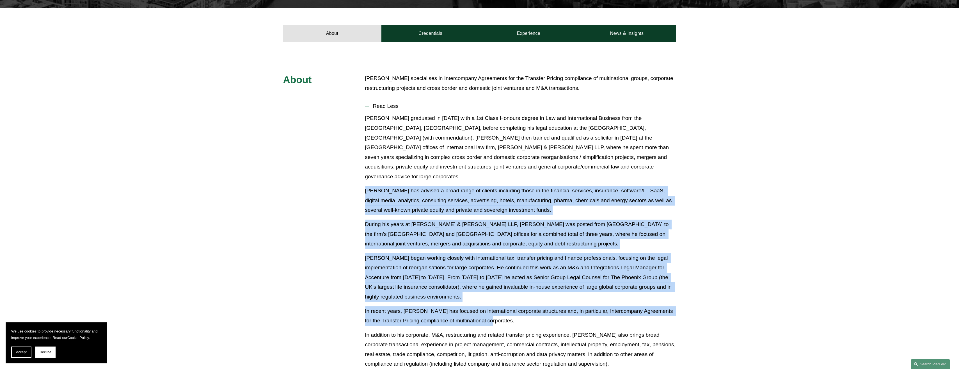
drag, startPoint x: 365, startPoint y: 169, endPoint x: 534, endPoint y: 304, distance: 217.0
click at [534, 304] on div "[PERSON_NAME] graduated in [DATE] with a 1st Class Honours degree in Law and In…" at bounding box center [520, 261] width 311 height 297
click at [534, 306] on p "In recent years, [PERSON_NAME] has focused on international corporate structure…" at bounding box center [520, 315] width 311 height 19
drag, startPoint x: 533, startPoint y: 304, endPoint x: 356, endPoint y: 171, distance: 221.7
click at [356, 171] on div "About [PERSON_NAME] specialises in Intercompany Agreements for the Transfer Pri…" at bounding box center [479, 314] width 959 height 481
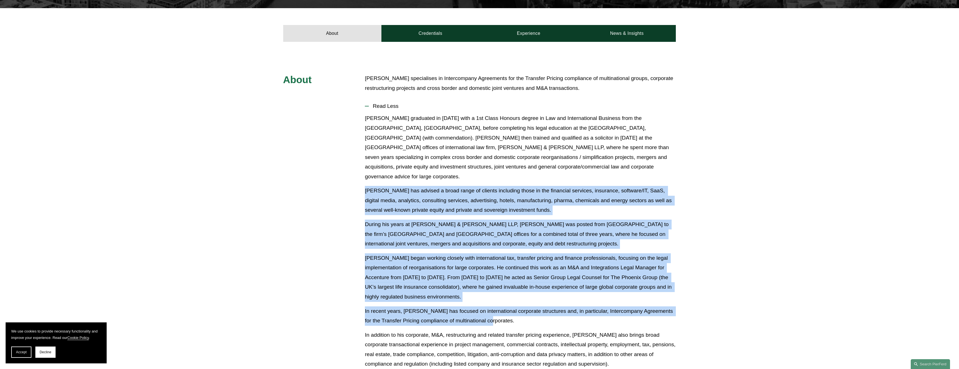
drag
click at [359, 171] on div "About [PERSON_NAME] specialises in Intercompany Agreements for the Transfer Pri…" at bounding box center [479, 314] width 959 height 481
drag, startPoint x: 361, startPoint y: 168, endPoint x: 526, endPoint y: 302, distance: 212.3
click at [526, 302] on div "About [PERSON_NAME] specialises in Intercompany Agreements for the Transfer Pri…" at bounding box center [479, 314] width 959 height 481
click at [526, 306] on p "In recent years, [PERSON_NAME] has focused on international corporate structure…" at bounding box center [520, 315] width 311 height 19
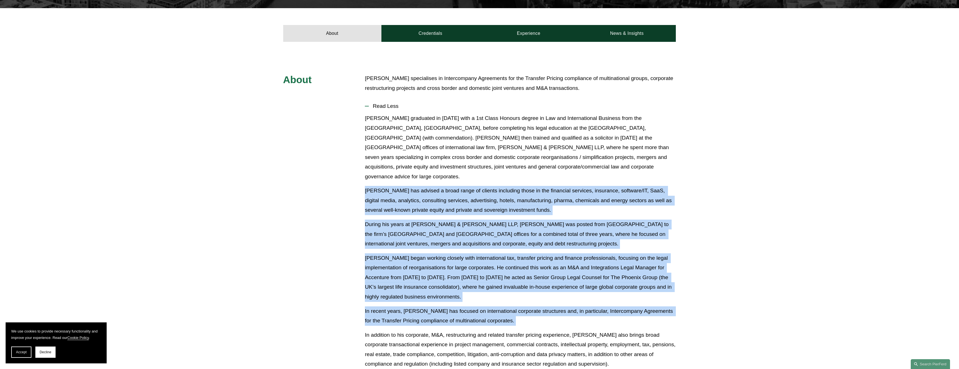
click at [353, 170] on div "About [PERSON_NAME] specialises in Intercompany Agreements for the Transfer Pri…" at bounding box center [479, 314] width 959 height 481
click at [354, 170] on div "About [PERSON_NAME] specialises in Intercompany Agreements for the Transfer Pri…" at bounding box center [479, 314] width 959 height 481
click at [531, 303] on div "About [PERSON_NAME] specialises in Intercompany Agreements for the Transfer Pri…" at bounding box center [479, 314] width 959 height 481
click at [531, 306] on p "In recent years, [PERSON_NAME] has focused on international corporate structure…" at bounding box center [520, 315] width 311 height 19
click at [365, 175] on div "[PERSON_NAME] graduated in [DATE] with a 1st Class Honours degree in Law and In…" at bounding box center [520, 261] width 311 height 297
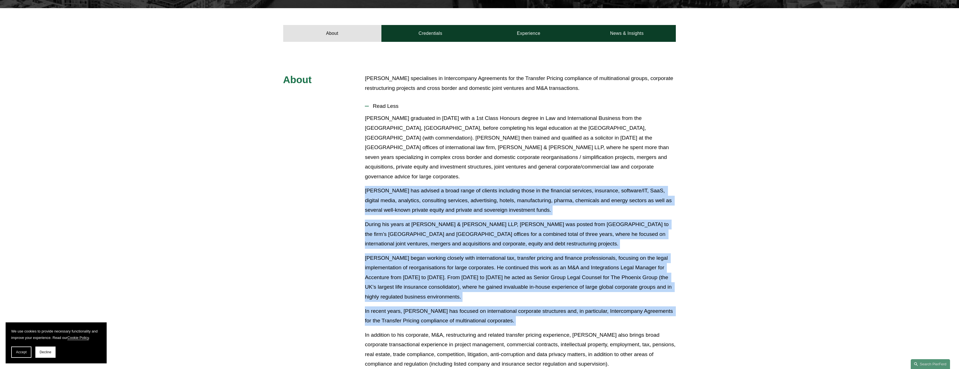
click at [366, 186] on p "[PERSON_NAME] has advised a broad range of clients including those in the finan…" at bounding box center [520, 200] width 311 height 29
drag, startPoint x: 366, startPoint y: 171, endPoint x: 525, endPoint y: 305, distance: 207.9
click at [525, 305] on div "[PERSON_NAME] graduated in [DATE] with a 1st Class Honours degree in Law and In…" at bounding box center [520, 261] width 311 height 297
click at [525, 306] on p "In recent years, [PERSON_NAME] has focused on international corporate structure…" at bounding box center [520, 315] width 311 height 19
drag, startPoint x: 525, startPoint y: 305, endPoint x: 363, endPoint y: 171, distance: 210.9
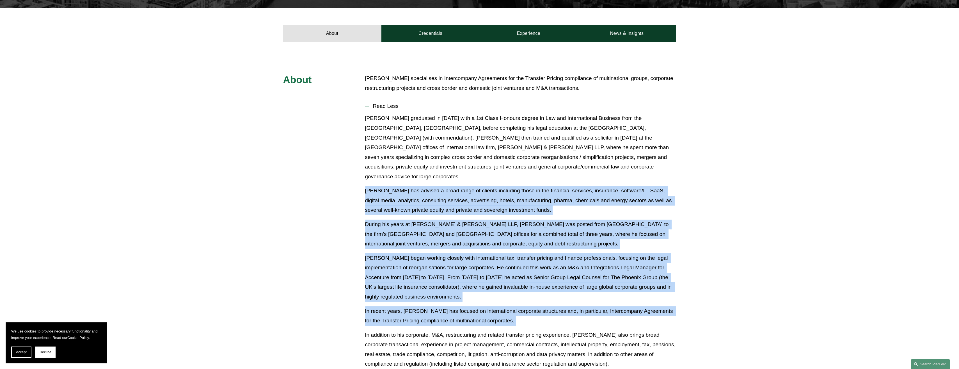
click at [363, 171] on div "About [PERSON_NAME] specialises in Intercompany Agreements for the Transfer Pri…" at bounding box center [479, 314] width 959 height 481
drag, startPoint x: 363, startPoint y: 171, endPoint x: 366, endPoint y: 171, distance: 3.6
click at [366, 186] on p "[PERSON_NAME] has advised a broad range of clients including those in the finan…" at bounding box center [520, 200] width 311 height 29
drag, startPoint x: 367, startPoint y: 170, endPoint x: 501, endPoint y: 302, distance: 188.5
click at [501, 302] on div "[PERSON_NAME] graduated in [DATE] with a 1st Class Honours degree in Law and In…" at bounding box center [520, 261] width 311 height 297
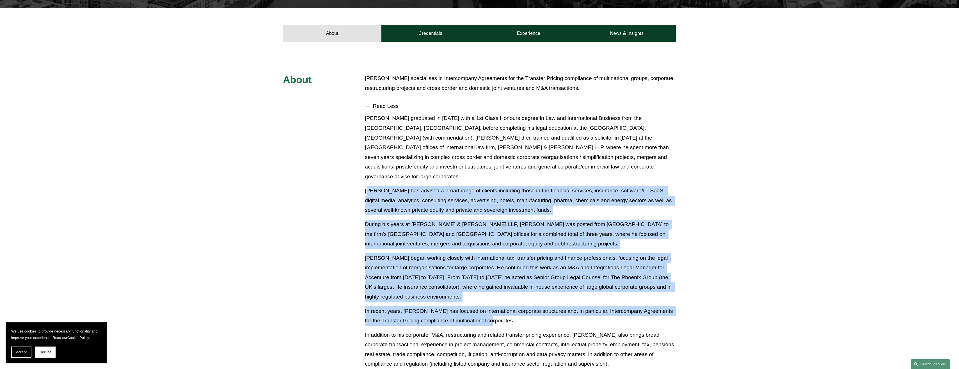
click at [501, 306] on p "In recent years, [PERSON_NAME] has focused on international corporate structure…" at bounding box center [520, 315] width 311 height 19
drag, startPoint x: 501, startPoint y: 302, endPoint x: 352, endPoint y: 174, distance: 196.6
click at [352, 174] on div "About [PERSON_NAME] specialises in Intercompany Agreements for the Transfer Pri…" at bounding box center [479, 314] width 959 height 481
click at [352, 173] on div "About [PERSON_NAME] specialises in Intercompany Agreements for the Transfer Pri…" at bounding box center [479, 314] width 959 height 481
drag, startPoint x: 362, startPoint y: 166, endPoint x: 551, endPoint y: 303, distance: 233.1
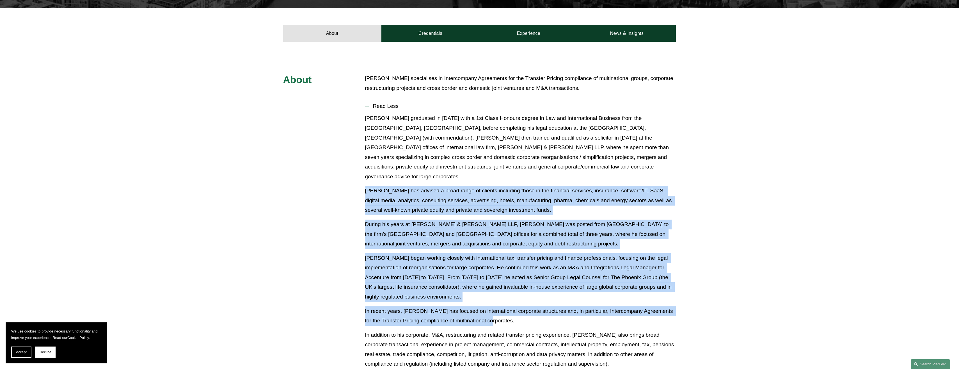
click at [551, 303] on div "About [PERSON_NAME] specialises in Intercompany Agreements for the Transfer Pri…" at bounding box center [479, 314] width 959 height 481
click at [551, 306] on p "In recent years, [PERSON_NAME] has focused on international corporate structure…" at bounding box center [520, 315] width 311 height 19
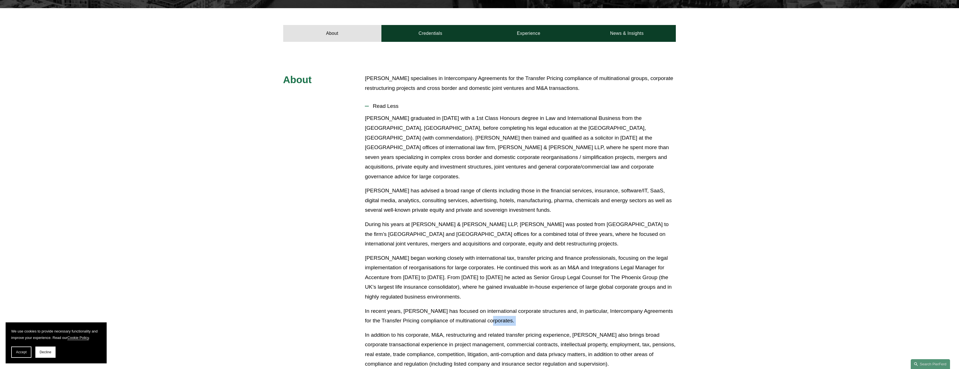
drag, startPoint x: 551, startPoint y: 303, endPoint x: 547, endPoint y: 301, distance: 4.8
click at [547, 306] on p "In recent years, [PERSON_NAME] has focused on international corporate structure…" at bounding box center [520, 315] width 311 height 19
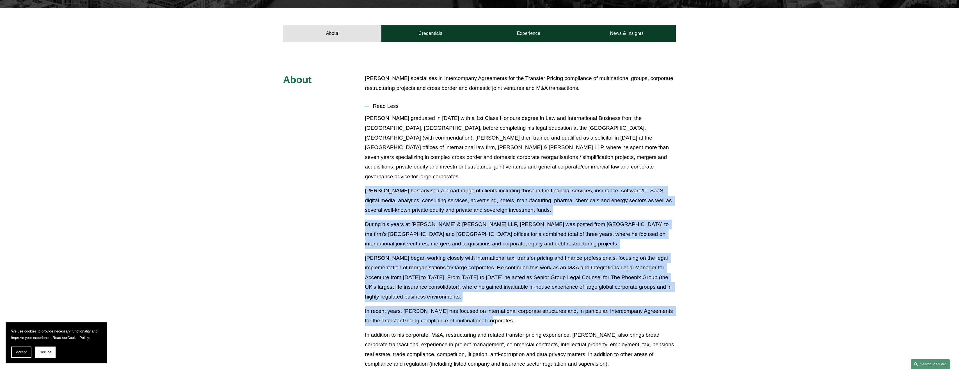
drag, startPoint x: 359, startPoint y: 163, endPoint x: 531, endPoint y: 300, distance: 219.5
click at [531, 300] on div "About [PERSON_NAME] specialises in Intercompany Agreements for the Transfer Pri…" at bounding box center [479, 314] width 959 height 481
click at [531, 306] on p "In recent years, [PERSON_NAME] has focused on international corporate structure…" at bounding box center [520, 315] width 311 height 19
drag, startPoint x: 531, startPoint y: 300, endPoint x: 369, endPoint y: 173, distance: 205.1
click at [369, 173] on div "[PERSON_NAME] graduated in [DATE] with a 1st Class Honours degree in Law and In…" at bounding box center [520, 261] width 311 height 297
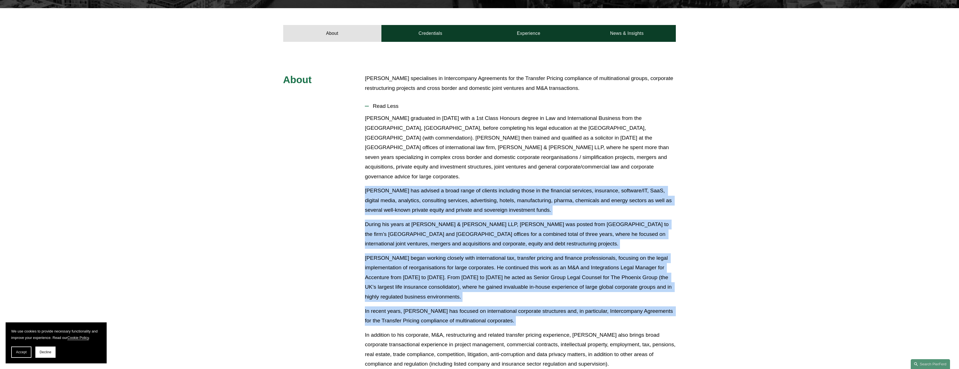
drag, startPoint x: 369, startPoint y: 173, endPoint x: 365, endPoint y: 173, distance: 4.0
click at [365, 186] on p "[PERSON_NAME] has advised a broad range of clients including those in the finan…" at bounding box center [520, 200] width 311 height 29
drag, startPoint x: 365, startPoint y: 172, endPoint x: 527, endPoint y: 304, distance: 209.1
click at [527, 304] on div "About [PERSON_NAME] specialises in Intercompany Agreements for the Transfer Pri…" at bounding box center [479, 314] width 959 height 481
click at [527, 306] on p "In recent years, [PERSON_NAME] has focused on international corporate structure…" at bounding box center [520, 315] width 311 height 19
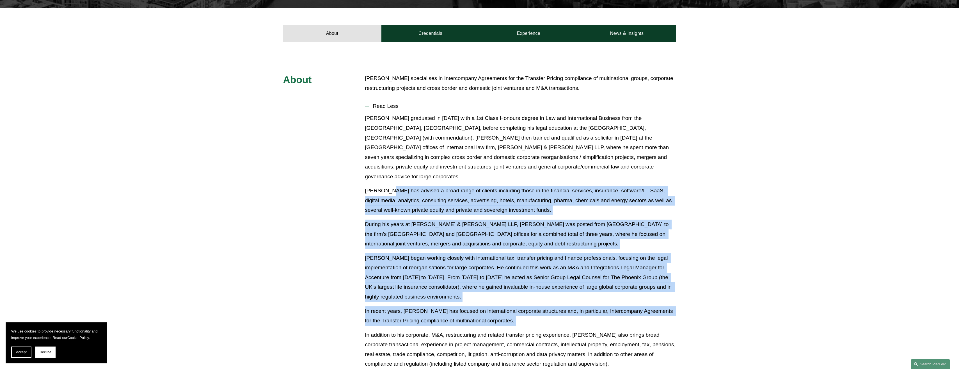
drag, startPoint x: 527, startPoint y: 304, endPoint x: 386, endPoint y: 168, distance: 195.5
click at [386, 168] on div "[PERSON_NAME] graduated in [DATE] with a 1st Class Honours degree in Law and In…" at bounding box center [520, 261] width 311 height 297
click at [386, 186] on p "[PERSON_NAME] has advised a broad range of clients including those in the finan…" at bounding box center [520, 200] width 311 height 29
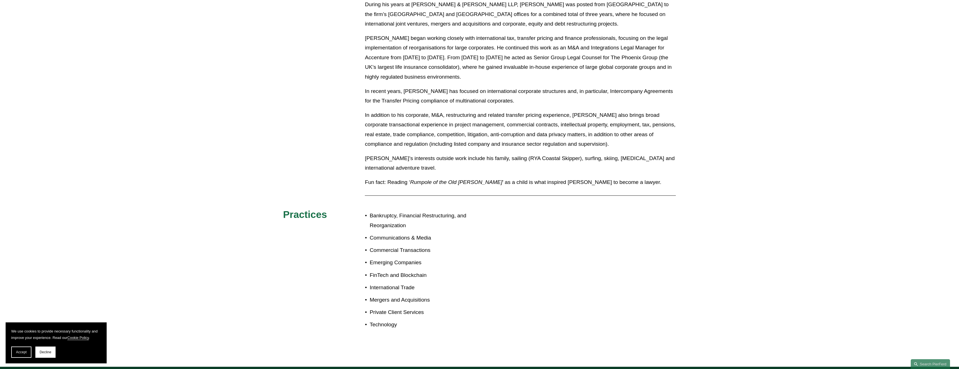
scroll to position [353, 0]
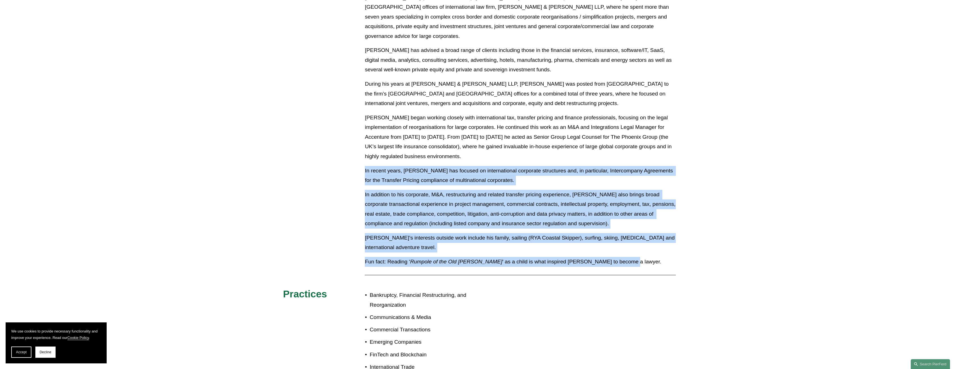
drag, startPoint x: 363, startPoint y: 150, endPoint x: 602, endPoint y: 245, distance: 256.9
click at [602, 245] on div "About [PERSON_NAME] specialises in Intercompany Agreements for the Transfer Pri…" at bounding box center [479, 173] width 959 height 481
click at [602, 257] on p "Fun fact: Reading ‘ Rumpole of the Old [PERSON_NAME] ’ as a child is what inspi…" at bounding box center [520, 262] width 311 height 10
drag, startPoint x: 602, startPoint y: 245, endPoint x: 370, endPoint y: 151, distance: 250.9
click at [370, 151] on div "[PERSON_NAME] graduated in [DATE] with a 1st Class Honours degree in Law and In…" at bounding box center [520, 121] width 311 height 297
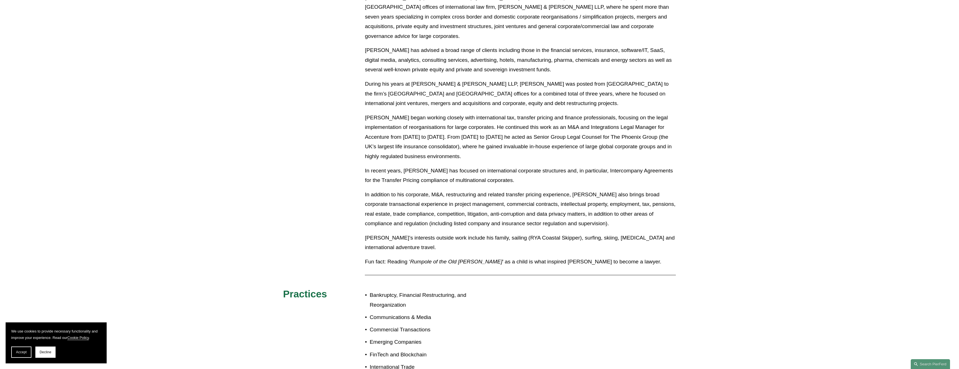
click at [367, 166] on p "In recent years, [PERSON_NAME] has focused on international corporate structure…" at bounding box center [520, 175] width 311 height 19
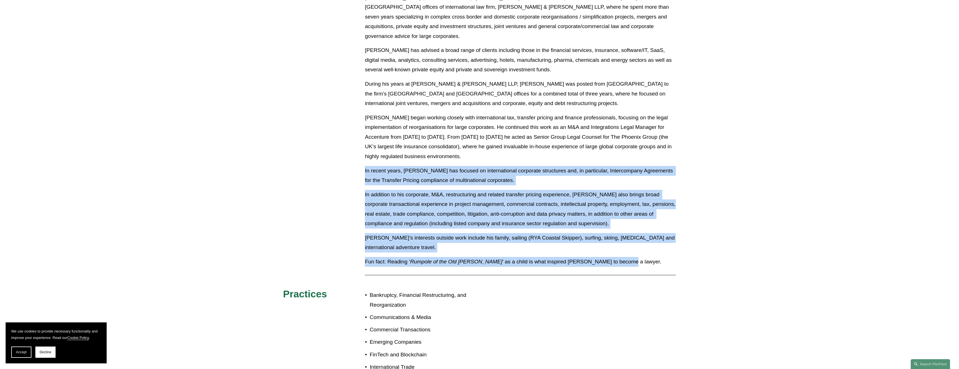
drag, startPoint x: 365, startPoint y: 148, endPoint x: 596, endPoint y: 251, distance: 253.6
click at [596, 251] on div "[PERSON_NAME] graduated in [DATE] with a 1st Class Honours degree in Law and In…" at bounding box center [520, 121] width 311 height 297
drag, startPoint x: 596, startPoint y: 251, endPoint x: 602, endPoint y: 253, distance: 5.8
click at [596, 251] on div "[PERSON_NAME] graduated in [DATE] with a 1st Class Honours degree in Law and In…" at bounding box center [520, 121] width 311 height 297
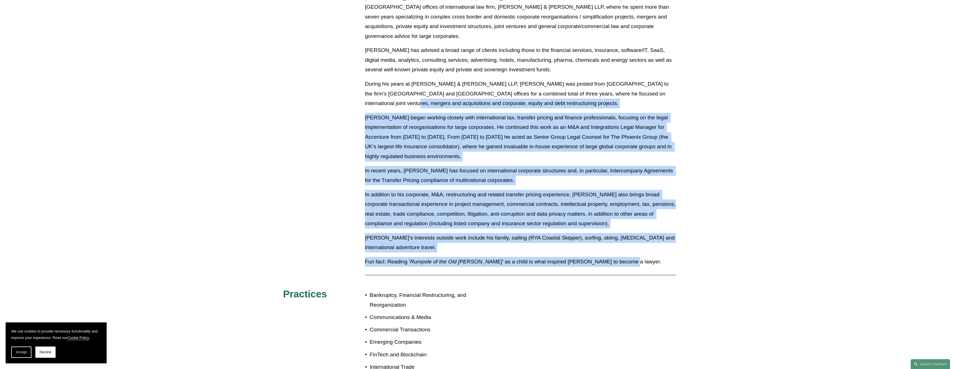
drag, startPoint x: 608, startPoint y: 248, endPoint x: 362, endPoint y: 92, distance: 291.1
click at [362, 92] on div "About [PERSON_NAME] specialises in Intercompany Agreements for the Transfer Pri…" at bounding box center [479, 173] width 959 height 481
click at [363, 95] on div "About [PERSON_NAME] specialises in Intercompany Agreements for the Transfer Pri…" at bounding box center [479, 173] width 959 height 481
click at [605, 245] on div "About [PERSON_NAME] specialises in Intercompany Agreements for the Transfer Pri…" at bounding box center [479, 173] width 959 height 481
click at [605, 257] on p "Fun fact: Reading ‘ Rumpole of the Old [PERSON_NAME] ’ as a child is what inspi…" at bounding box center [520, 262] width 311 height 10
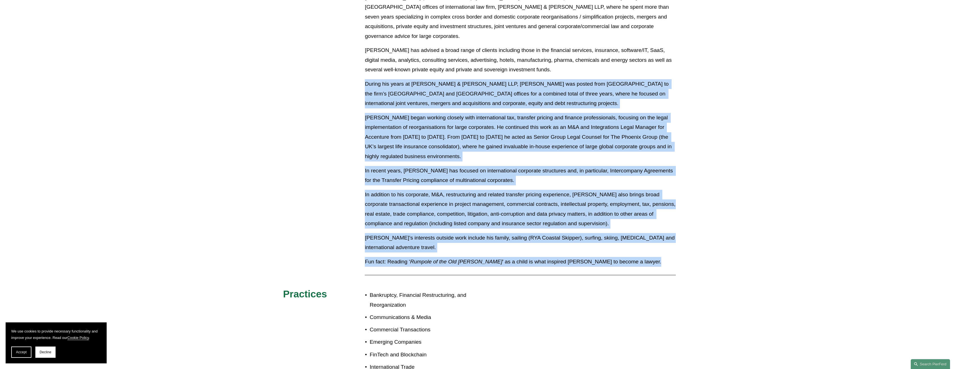
click at [362, 70] on div "About [PERSON_NAME] specialises in Intercompany Agreements for the Transfer Pri…" at bounding box center [479, 173] width 959 height 481
click at [364, 68] on div "About [PERSON_NAME] specialises in Intercompany Agreements for the Transfer Pri…" at bounding box center [479, 173] width 959 height 481
click at [598, 246] on div "[PERSON_NAME] graduated in [DATE] with a 1st Class Honours degree in Law and In…" at bounding box center [520, 121] width 311 height 297
click at [602, 257] on p "Fun fact: Reading ‘ Rumpole of the Old [PERSON_NAME] ’ as a child is what inspi…" at bounding box center [520, 262] width 311 height 10
click at [368, 63] on div "[PERSON_NAME] graduated in [DATE] with a 1st Class Honours degree in Law and In…" at bounding box center [520, 121] width 311 height 297
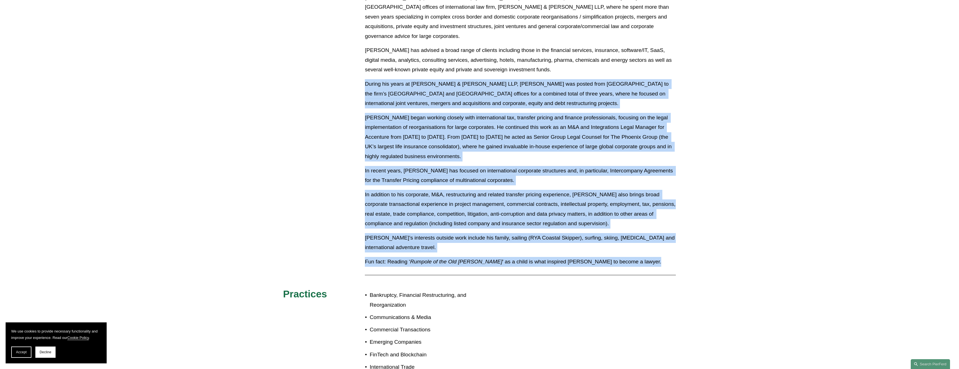
click at [368, 79] on p "During his years at [PERSON_NAME] & [PERSON_NAME] LLP, [PERSON_NAME] was posted…" at bounding box center [520, 93] width 311 height 29
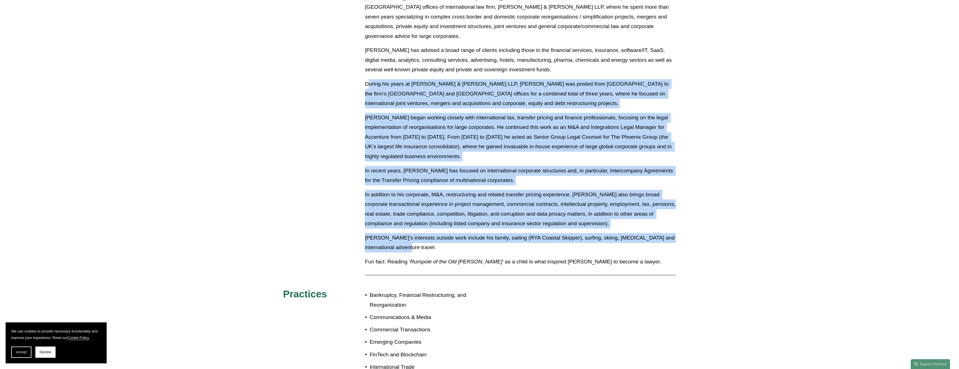
click at [624, 233] on div "[PERSON_NAME] graduated in [DATE] with a 1st Class Honours degree in Law and In…" at bounding box center [520, 121] width 311 height 297
click at [624, 233] on p "[PERSON_NAME]’s interests outside work include his family, sailing (RYA Coastal…" at bounding box center [520, 242] width 311 height 19
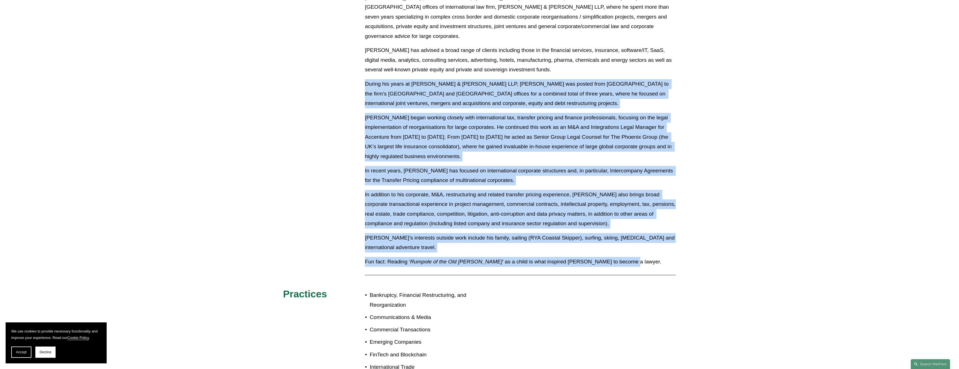
click at [363, 63] on div "About [PERSON_NAME] specialises in Intercompany Agreements for the Transfer Pri…" at bounding box center [479, 173] width 959 height 481
click at [617, 242] on div "About [PERSON_NAME] specialises in Intercompany Agreements for the Transfer Pri…" at bounding box center [479, 173] width 959 height 481
click at [617, 257] on p "Fun fact: Reading ‘ Rumpole of the Old [PERSON_NAME] ’ as a child is what inspi…" at bounding box center [520, 262] width 311 height 10
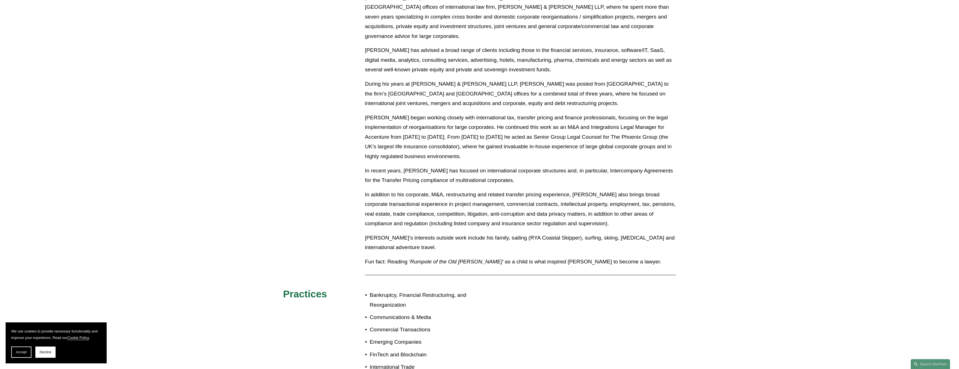
click at [26, 352] on span "Accept" at bounding box center [21, 352] width 11 height 4
